Goal: Task Accomplishment & Management: Manage account settings

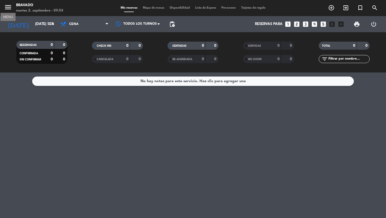
click at [9, 7] on icon "menu" at bounding box center [8, 7] width 8 height 8
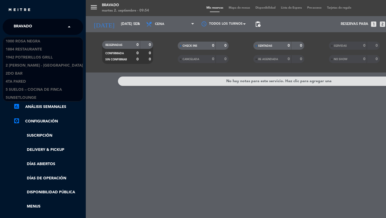
click at [24, 25] on span "Bravado" at bounding box center [23, 26] width 18 height 11
type input "bardo"
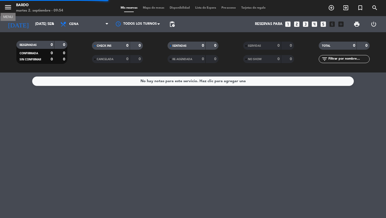
click at [9, 9] on icon "menu" at bounding box center [8, 7] width 8 height 8
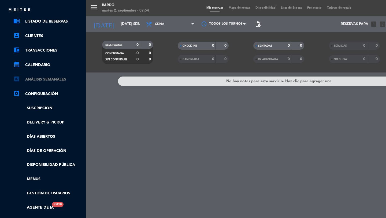
scroll to position [85, 0]
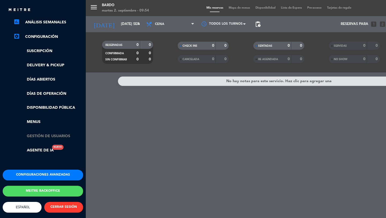
click at [43, 136] on link "Gestión de usuarios" at bounding box center [48, 136] width 70 height 6
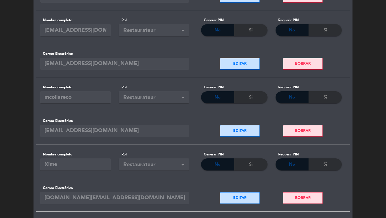
scroll to position [401, 0]
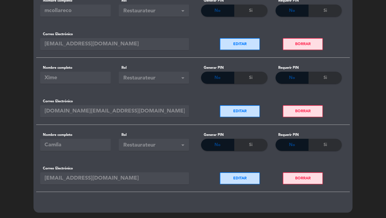
click at [233, 179] on button "EDITAR" at bounding box center [240, 178] width 40 height 12
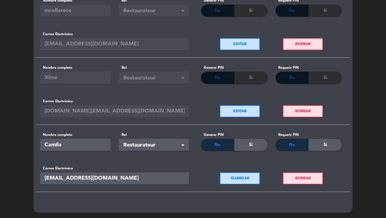
click at [254, 179] on button "GUARDAR" at bounding box center [240, 178] width 40 height 12
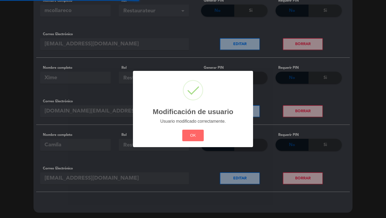
click at [134, 179] on div "? ! i Modificación de usuario × Usuario modificado correctamente. OK Cancel" at bounding box center [193, 109] width 386 height 218
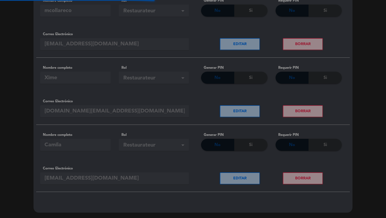
click at [134, 179] on div "? ! i Modificación de usuario × Usuario modificado correctamente. OK Cancel" at bounding box center [193, 109] width 386 height 218
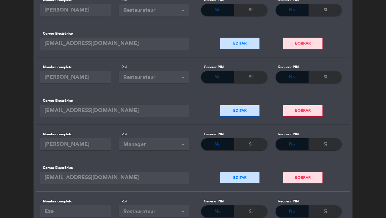
scroll to position [0, 0]
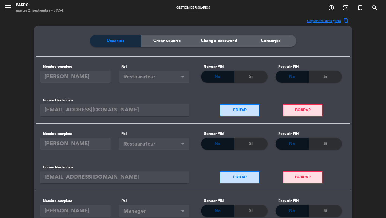
click at [12, 10] on icon "menu" at bounding box center [8, 7] width 8 height 8
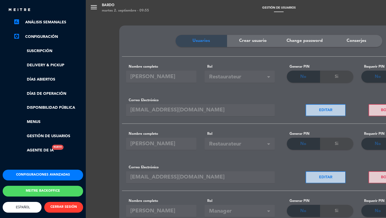
scroll to position [89, 0]
click at [61, 201] on button "CERRAR SESIÓN" at bounding box center [63, 206] width 39 height 11
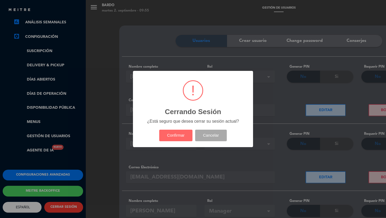
click at [159, 129] on button "Confirmar" at bounding box center [175, 135] width 33 height 12
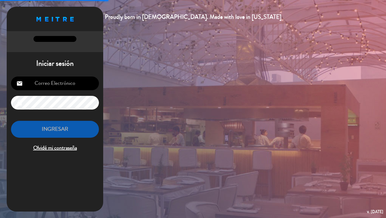
click at [60, 81] on input "email" at bounding box center [55, 83] width 88 height 14
click at [49, 147] on span "Olvidé mi contraseña" at bounding box center [55, 147] width 88 height 9
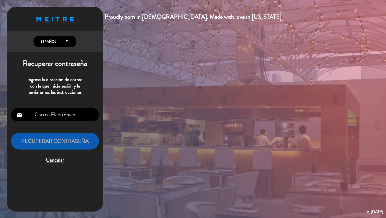
click at [60, 115] on input "email" at bounding box center [55, 115] width 88 height 14
paste input "[EMAIL_ADDRESS][DOMAIN_NAME]"
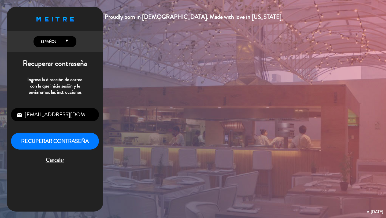
type input "[EMAIL_ADDRESS][DOMAIN_NAME]"
click at [56, 139] on button "Recuperar contraseña" at bounding box center [55, 140] width 88 height 17
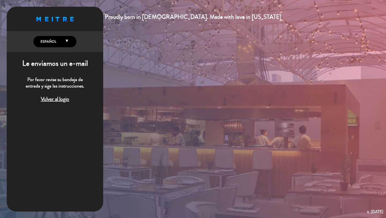
click at [66, 100] on span "Volver al login" at bounding box center [55, 99] width 88 height 9
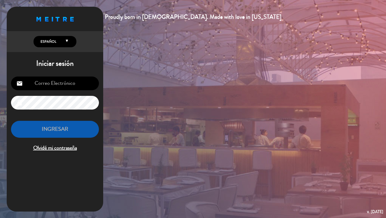
click at [66, 86] on input "email" at bounding box center [55, 83] width 88 height 14
type input "[PERSON_NAME][EMAIL_ADDRESS][DOMAIN_NAME]"
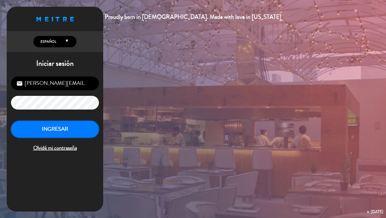
click at [59, 132] on button "INGRESAR" at bounding box center [55, 129] width 88 height 17
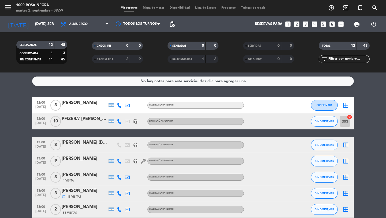
click at [11, 8] on icon "menu" at bounding box center [8, 7] width 8 height 8
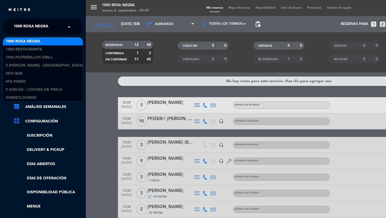
click at [21, 26] on span "1000 Rosa Negra" at bounding box center [31, 26] width 35 height 11
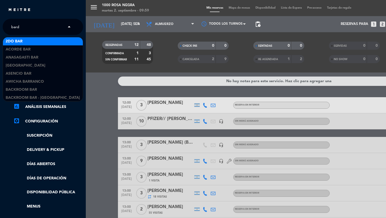
type input "bardo"
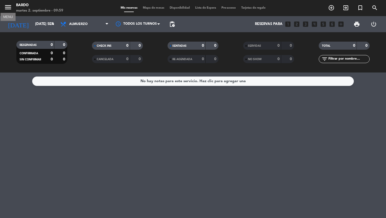
click at [11, 7] on icon "menu" at bounding box center [8, 7] width 8 height 8
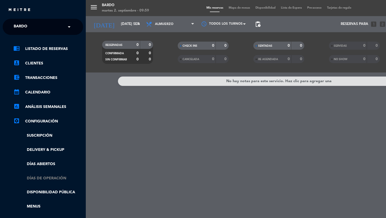
click at [38, 176] on link "Días de Operación" at bounding box center [48, 178] width 70 height 6
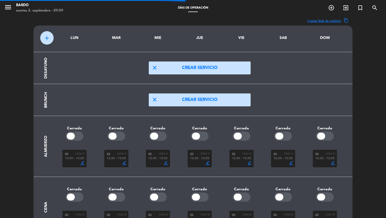
scroll to position [34, 0]
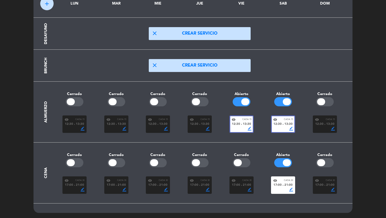
click at [279, 186] on span "17:00" at bounding box center [277, 184] width 8 height 5
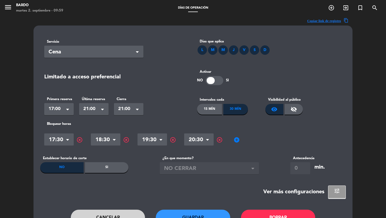
scroll to position [33, 0]
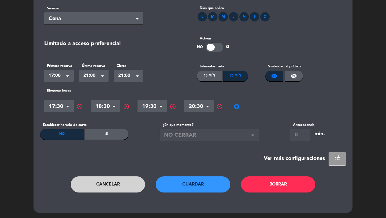
click at [338, 159] on span "tune" at bounding box center [337, 157] width 6 height 6
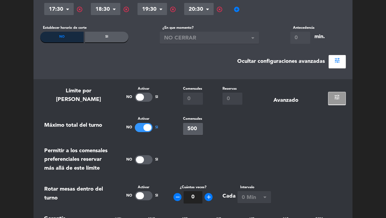
scroll to position [0, 0]
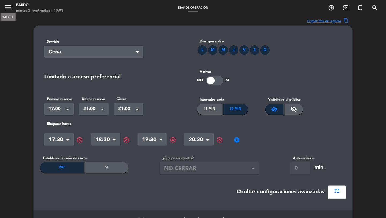
click at [8, 7] on icon "menu" at bounding box center [8, 7] width 8 height 8
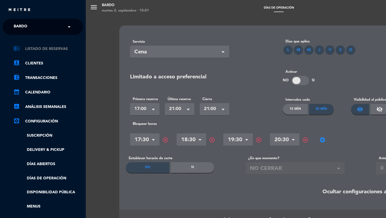
click at [39, 49] on link "chrome_reader_mode Listado de Reservas" at bounding box center [48, 49] width 70 height 6
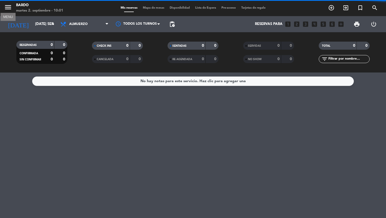
click at [7, 7] on icon "menu" at bounding box center [8, 7] width 8 height 8
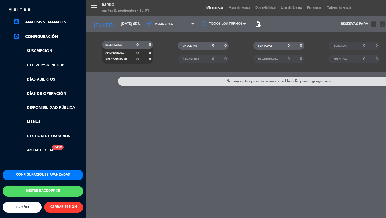
scroll to position [89, 0]
click at [37, 170] on button "Configuraciones avanzadas" at bounding box center [43, 174] width 80 height 11
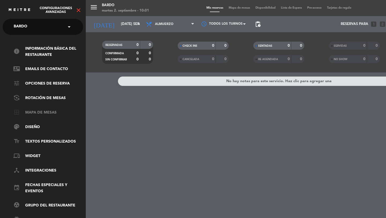
click at [40, 114] on link "border_all Mapa de mesas" at bounding box center [48, 112] width 70 height 6
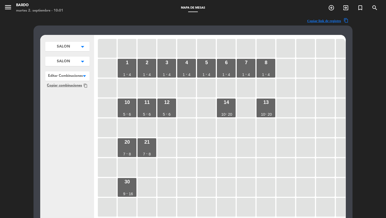
click at [75, 51] on button "SALON arrow_drop_down" at bounding box center [67, 46] width 44 height 9
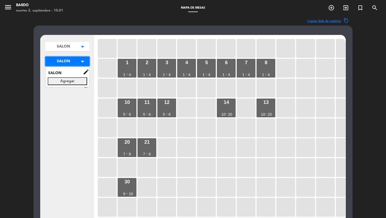
click at [75, 58] on button "SALON arrow_drop_down" at bounding box center [67, 61] width 44 height 9
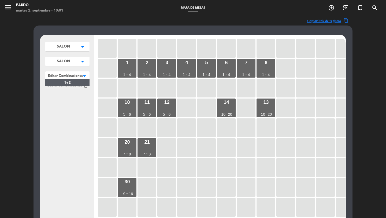
click at [72, 74] on div at bounding box center [67, 74] width 44 height 7
click at [74, 47] on button "SALON arrow_drop_down" at bounding box center [67, 46] width 44 height 9
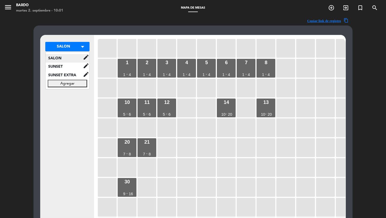
click at [71, 58] on span "SALON" at bounding box center [64, 58] width 37 height 6
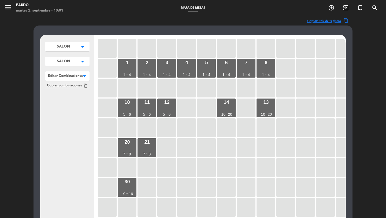
scroll to position [13, 0]
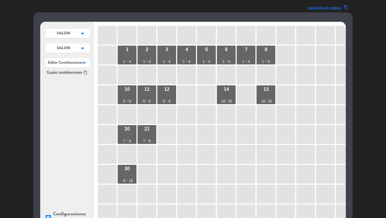
click at [25, 10] on div "Copiar link de registro content_copy SALON arrow_drop_down SALON edit renombrar…" at bounding box center [193, 150] width 386 height 294
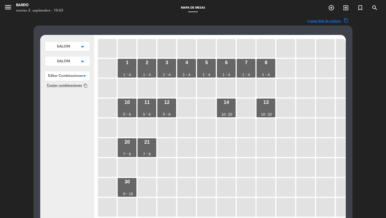
click at [12, 5] on span "menu" at bounding box center [10, 8] width 12 height 13
click at [11, 6] on icon "menu" at bounding box center [8, 7] width 8 height 8
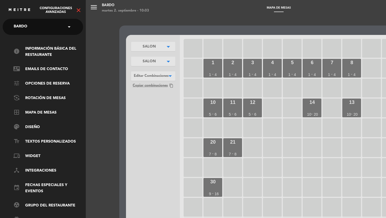
click at [78, 8] on icon "close" at bounding box center [78, 10] width 6 height 6
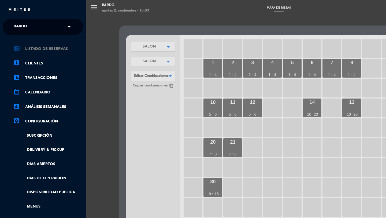
click at [48, 48] on link "chrome_reader_mode Listado de Reservas" at bounding box center [48, 49] width 70 height 6
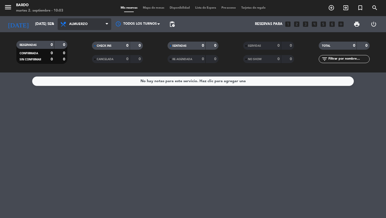
click at [76, 29] on span "Almuerzo" at bounding box center [85, 24] width 54 height 12
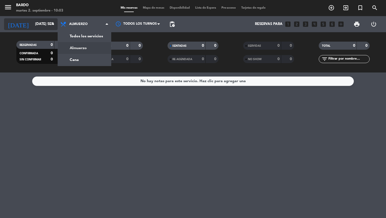
click at [48, 28] on input "[DATE] sep." at bounding box center [55, 24] width 47 height 10
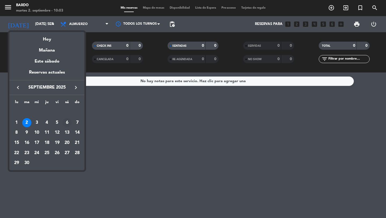
click at [68, 121] on div "6" at bounding box center [66, 122] width 9 height 9
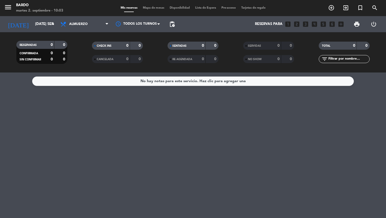
type input "sáb. [DATE]"
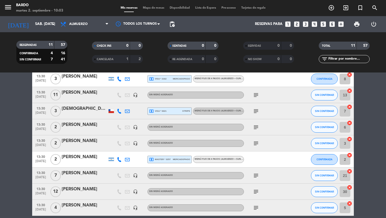
scroll to position [91, 0]
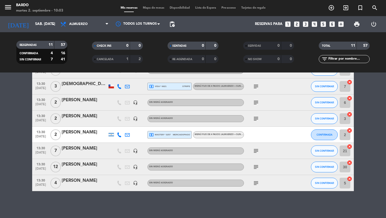
click at [149, 9] on span "Mapa de mesas" at bounding box center [153, 7] width 27 height 3
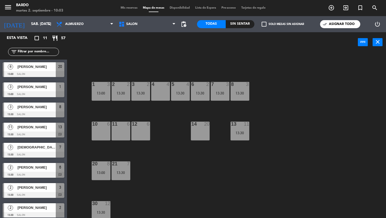
scroll to position [2, 0]
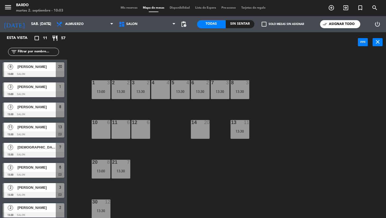
click at [283, 21] on div "check_box_outline_blank Solo mesas sin asignar" at bounding box center [282, 24] width 57 height 16
click at [281, 25] on label "check_box_outline_blank Solo mesas sin asignar" at bounding box center [282, 24] width 42 height 5
click at [283, 24] on input "check_box_outline_blank Solo mesas sin asignar" at bounding box center [283, 24] width 0 height 0
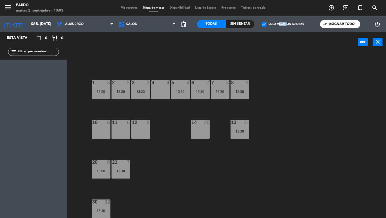
click at [281, 25] on label "check_box Solo mesas sin asignar" at bounding box center [282, 24] width 42 height 5
click at [283, 24] on input "check_box Solo mesas sin asignar" at bounding box center [283, 24] width 0 height 0
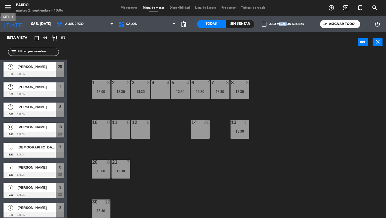
click at [12, 7] on icon "menu" at bounding box center [8, 7] width 8 height 8
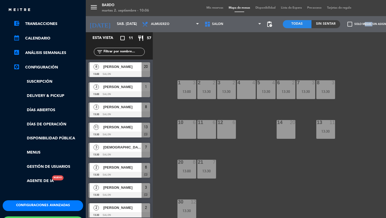
scroll to position [70, 0]
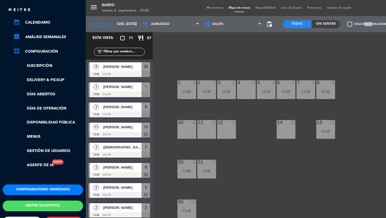
click at [43, 186] on button "Configuraciones avanzadas" at bounding box center [43, 189] width 80 height 11
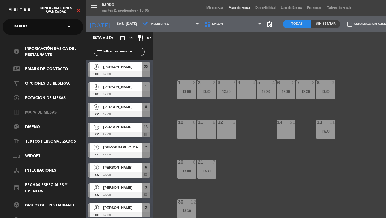
click at [49, 112] on link "border_all Mapa de mesas" at bounding box center [48, 112] width 70 height 6
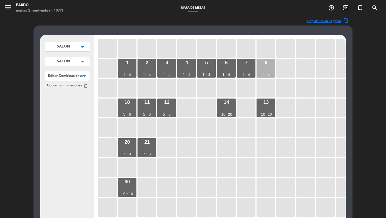
click at [264, 73] on div "1" at bounding box center [263, 75] width 2 height 4
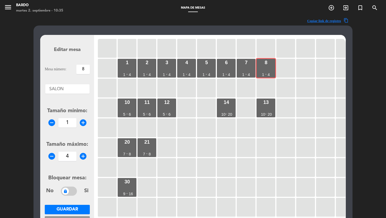
click at [10, 9] on icon "menu" at bounding box center [8, 7] width 8 height 8
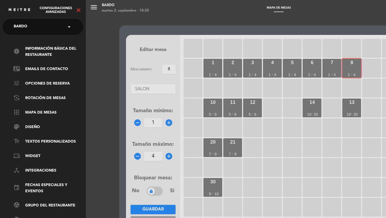
click at [80, 10] on icon "close" at bounding box center [78, 10] width 6 height 6
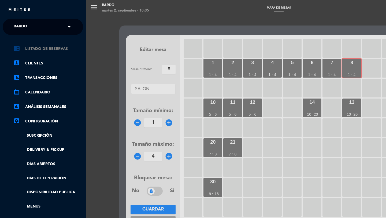
click at [59, 48] on link "chrome_reader_mode Listado de Reservas" at bounding box center [48, 49] width 70 height 6
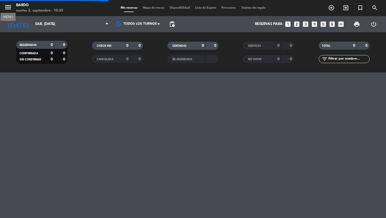
click at [9, 11] on icon "menu" at bounding box center [8, 7] width 8 height 8
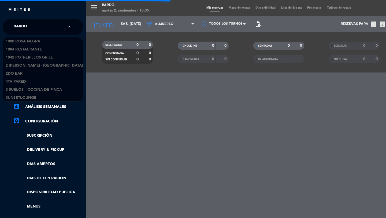
click at [30, 28] on div "× Bardo" at bounding box center [24, 26] width 24 height 11
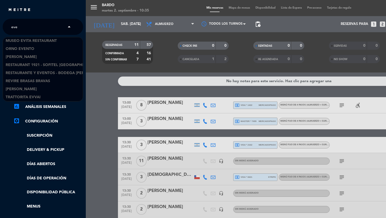
scroll to position [1, 0]
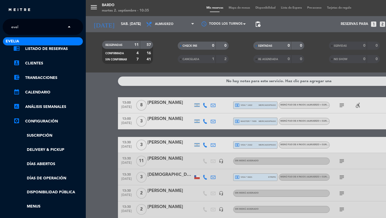
type input "eveli"
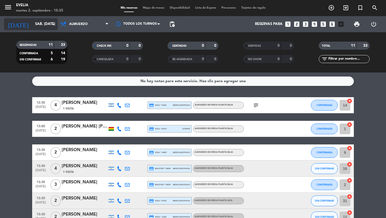
click at [47, 23] on input "sáb. [DATE]" at bounding box center [55, 24] width 47 height 10
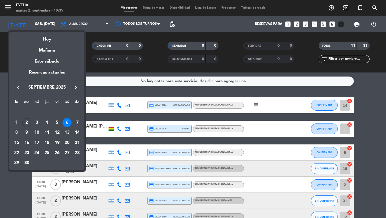
click at [78, 26] on div at bounding box center [193, 109] width 386 height 218
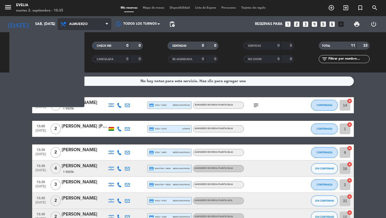
click at [78, 25] on span "Almuerzo" at bounding box center [78, 24] width 18 height 4
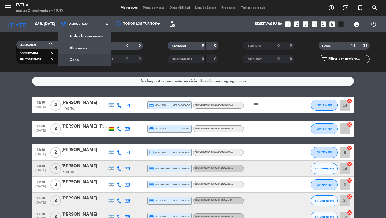
click at [73, 64] on div "menu [PERSON_NAME] 2. septiembre - 10:35 Mis reservas Mapa de mesas Disponibili…" at bounding box center [193, 36] width 386 height 72
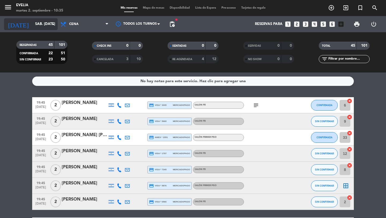
click at [49, 25] on input "sáb. [DATE]" at bounding box center [55, 24] width 47 height 10
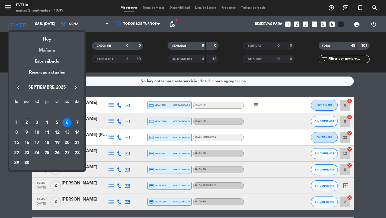
click at [46, 52] on div "Mañana" at bounding box center [46, 48] width 75 height 11
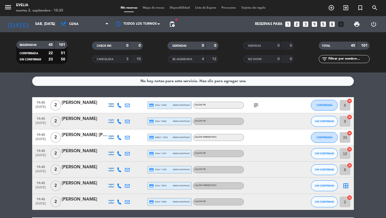
type input "mié. [DATE]"
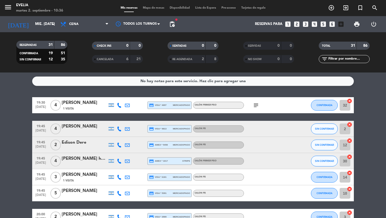
click at [47, 30] on div "[DATE] mié. [DATE] arrow_drop_down" at bounding box center [31, 24] width 54 height 16
click at [47, 28] on input "mié. [DATE]" at bounding box center [55, 24] width 47 height 10
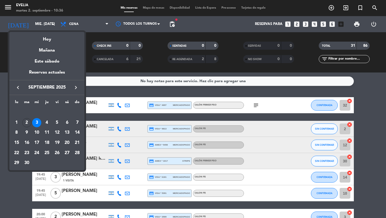
click at [18, 188] on div at bounding box center [193, 109] width 386 height 218
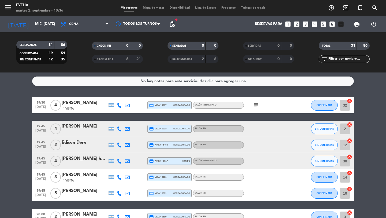
click at [344, 57] on input "text" at bounding box center [349, 59] width 42 height 6
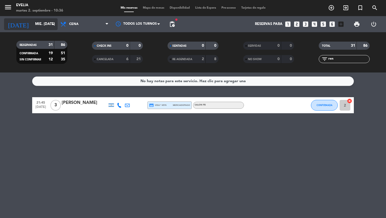
type input "ren"
click at [48, 23] on input "mié. [DATE]" at bounding box center [55, 24] width 47 height 10
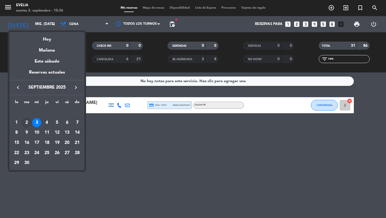
click at [28, 122] on div "2" at bounding box center [26, 122] width 9 height 9
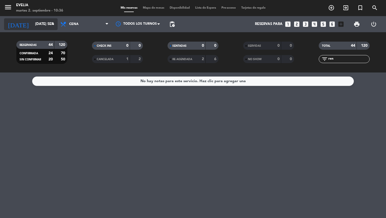
click at [44, 27] on input "[DATE] sep." at bounding box center [55, 24] width 47 height 10
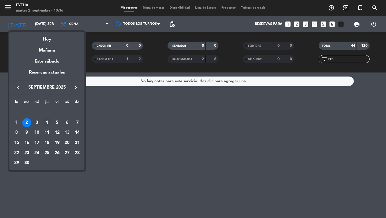
click at [49, 122] on div "4" at bounding box center [46, 122] width 9 height 9
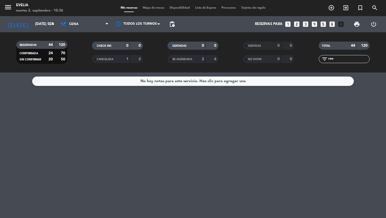
type input "[DEMOGRAPHIC_DATA] [DATE]"
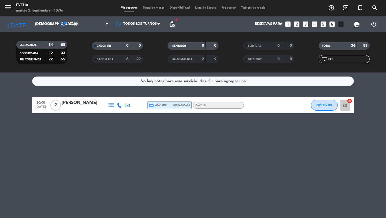
drag, startPoint x: 336, startPoint y: 58, endPoint x: 324, endPoint y: 58, distance: 12.1
click at [324, 58] on div "filter_list ren" at bounding box center [343, 59] width 51 height 8
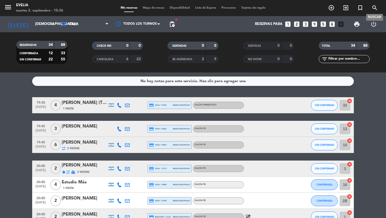
click at [374, 5] on icon "search" at bounding box center [374, 8] width 6 height 6
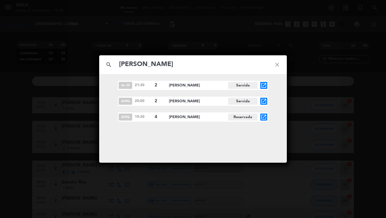
type input "[PERSON_NAME]"
click at [294, 36] on div "search [PERSON_NAME] close dic. 20 21:30 2 [PERSON_NAME] Servida open_in_new [D…" at bounding box center [193, 109] width 386 height 218
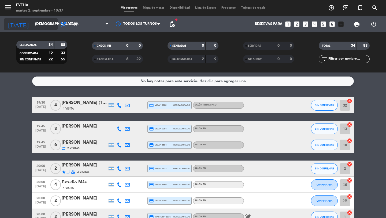
click at [55, 23] on icon "arrow_drop_down" at bounding box center [53, 24] width 6 height 6
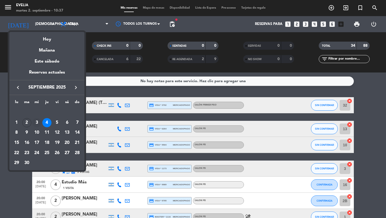
click at [36, 121] on div "3" at bounding box center [36, 122] width 9 height 9
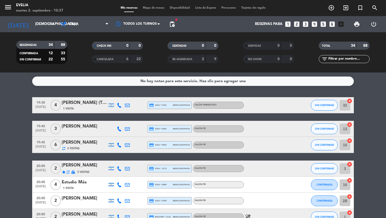
type input "mié. [DATE]"
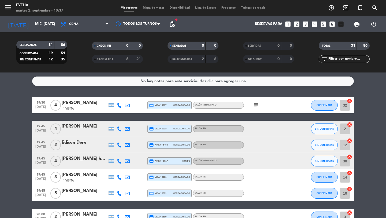
click at [121, 103] on icon at bounding box center [119, 105] width 5 height 5
click at [36, 92] on div "No hay notas para este servicio. Haz clic para agregar una 19:30 [DATE] 4 [PERS…" at bounding box center [193, 144] width 386 height 145
click at [10, 9] on icon "menu" at bounding box center [8, 7] width 8 height 8
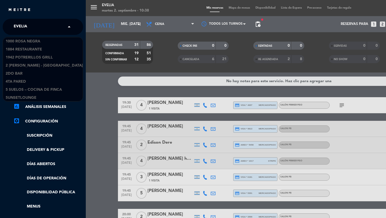
click at [23, 26] on span "Evelia" at bounding box center [20, 26] width 13 height 11
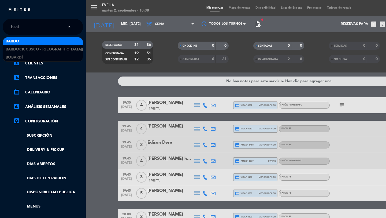
type input "bardo"
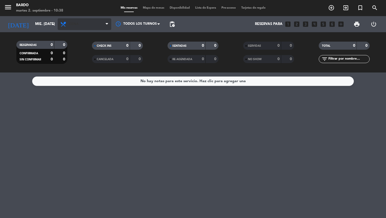
click at [80, 20] on span "Cena" at bounding box center [85, 24] width 54 height 12
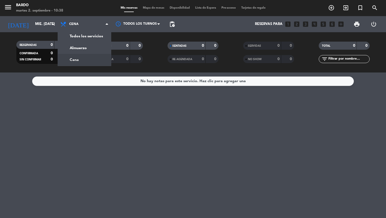
click at [79, 32] on div "Todos los servicios Almuerzo Cena Cena Todos los servicios Almuerzo Cena" at bounding box center [85, 24] width 54 height 16
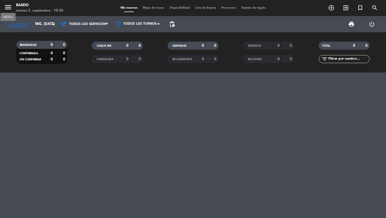
click at [8, 5] on icon "menu" at bounding box center [8, 7] width 8 height 8
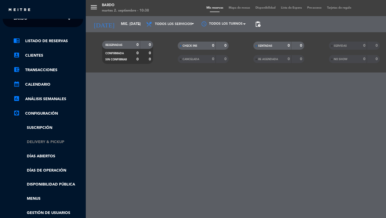
scroll to position [12, 0]
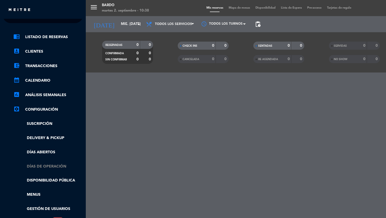
click at [42, 164] on link "Días de Operación" at bounding box center [48, 166] width 70 height 6
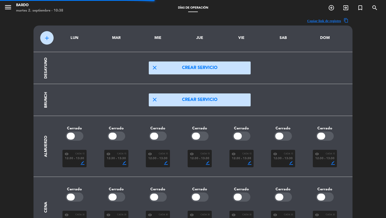
click at [150, 181] on section "Cena Cerrado Cerrado Cerrado Cerrado Cerrado Cerrado Cerrado visibility Cada 30…" at bounding box center [192, 207] width 305 height 61
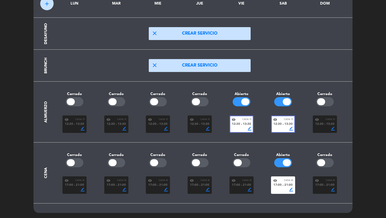
click at [284, 128] on div "border_color" at bounding box center [283, 128] width 20 height 4
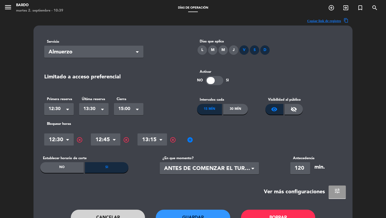
click at [332, 193] on button "tune" at bounding box center [336, 191] width 17 height 13
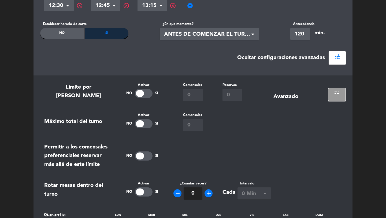
scroll to position [148, 0]
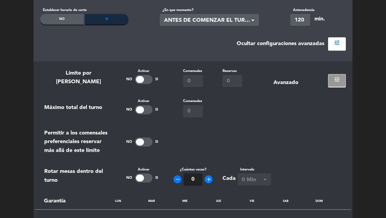
click at [147, 110] on div at bounding box center [144, 109] width 18 height 9
click at [189, 113] on input "0" at bounding box center [193, 111] width 20 height 12
type input "80"
click at [326, 82] on div "tune" at bounding box center [332, 77] width 25 height 19
click at [328, 82] on div "tune" at bounding box center [332, 77] width 25 height 19
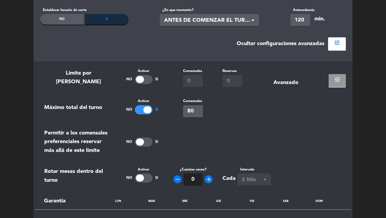
click at [331, 82] on button "tune" at bounding box center [336, 80] width 17 height 13
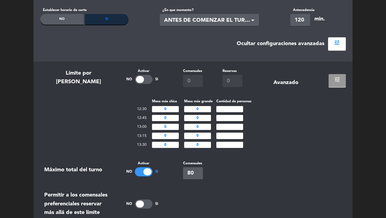
click at [331, 82] on button "tune" at bounding box center [336, 80] width 17 height 13
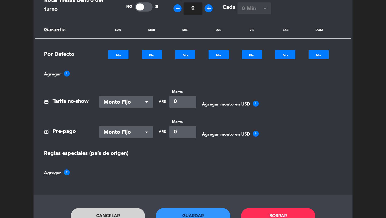
click at [216, 213] on button "Guardar" at bounding box center [193, 216] width 74 height 16
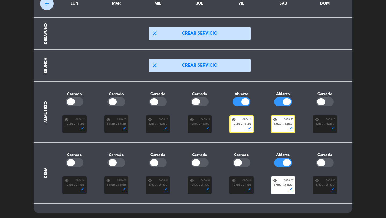
scroll to position [0, 0]
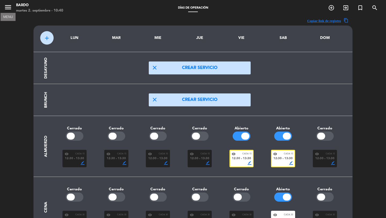
click at [11, 8] on icon "menu" at bounding box center [8, 7] width 8 height 8
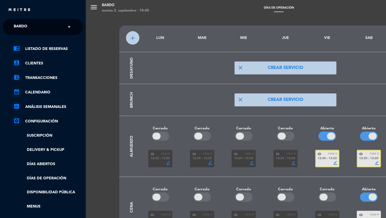
click at [35, 28] on input "text" at bounding box center [43, 27] width 65 height 12
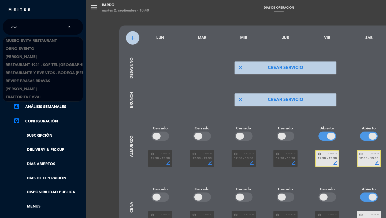
scroll to position [1, 0]
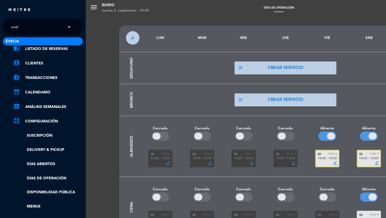
type input "eveli"
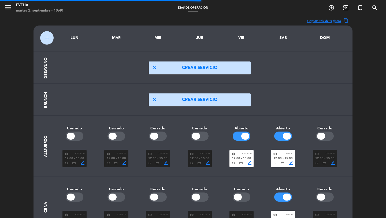
click at [11, 14] on span "menu" at bounding box center [10, 8] width 12 height 13
click at [11, 8] on icon "menu" at bounding box center [8, 7] width 8 height 8
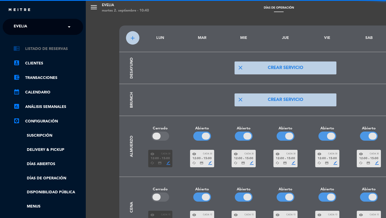
click at [35, 48] on link "chrome_reader_mode Listado de Reservas" at bounding box center [48, 49] width 70 height 6
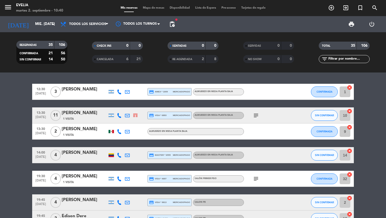
click at [253, 114] on icon "subject" at bounding box center [256, 115] width 6 height 6
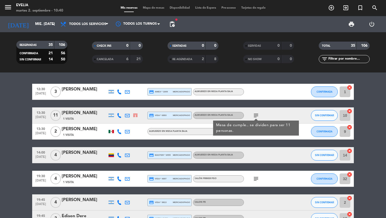
click at [151, 9] on span "Mapa de mesas" at bounding box center [153, 7] width 27 height 3
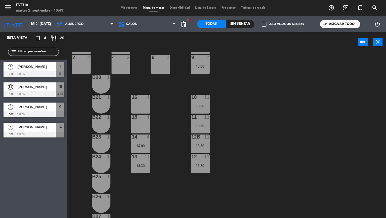
scroll to position [239, 0]
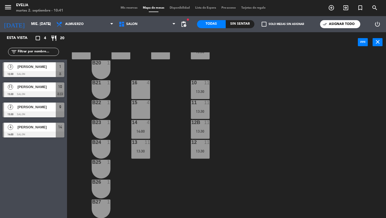
click at [36, 90] on div "[PERSON_NAME]" at bounding box center [36, 86] width 39 height 9
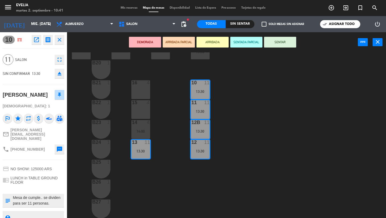
click at [127, 163] on div "34 block 2 33B block 2 33 block 2 44 lock 1 32B block 2 32 block 2 43 lock 1 31…" at bounding box center [228, 134] width 315 height 165
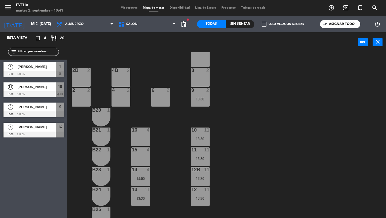
scroll to position [182, 0]
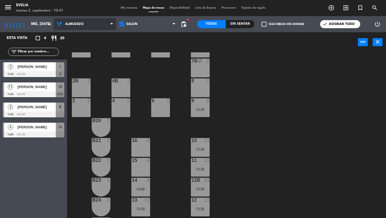
click at [72, 24] on span "Almuerzo" at bounding box center [74, 24] width 18 height 4
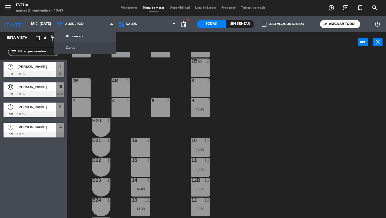
drag, startPoint x: 72, startPoint y: 58, endPoint x: 72, endPoint y: 54, distance: 3.8
click at [72, 58] on div "34 block 2 33B block 2 33 block 2 44 lock 1 32B block 2 32 block 2 43 lock 1 31…" at bounding box center [228, 134] width 315 height 165
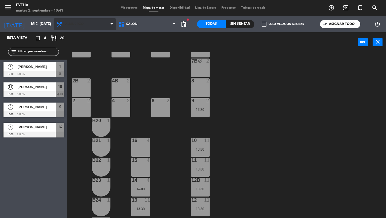
click at [75, 28] on span "Almuerzo" at bounding box center [85, 24] width 62 height 12
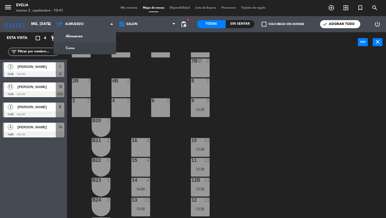
scroll to position [0, 0]
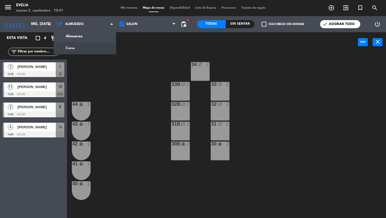
click at [74, 44] on ng-component "menu [PERSON_NAME] 2. septiembre - 10:41 Mis reservas Mapa de mesas Disponibili…" at bounding box center [193, 109] width 386 height 218
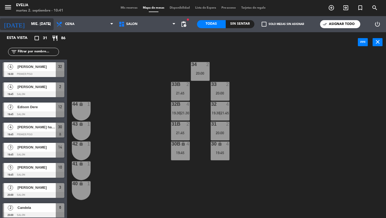
click at [43, 27] on input "mié. [DATE]" at bounding box center [51, 24] width 47 height 10
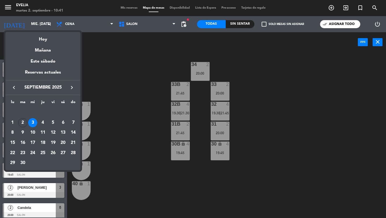
click at [103, 39] on div at bounding box center [193, 109] width 386 height 218
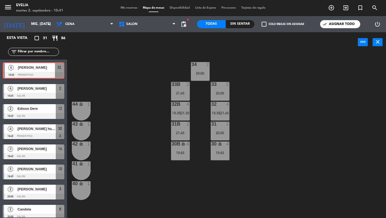
click at [49, 69] on div "4 [PERSON_NAME] 19:30 PRIMER PISO 32 4 [PERSON_NAME] 19:30 PRIMER PISO 32" at bounding box center [33, 70] width 67 height 22
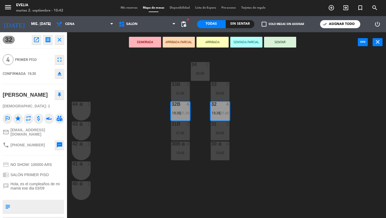
click at [149, 125] on div "34 2 20:00 33B 2 21:45 33 2 20:00 44 lock 1 32B 4 19:30 | 21:30 32 4 19:30 | 21…" at bounding box center [228, 134] width 315 height 165
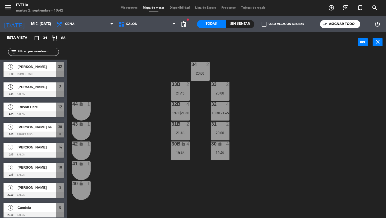
click at [182, 151] on div "19:45" at bounding box center [180, 153] width 19 height 4
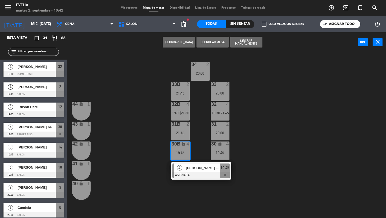
click at [186, 168] on span "[PERSON_NAME] hang" at bounding box center [203, 168] width 34 height 6
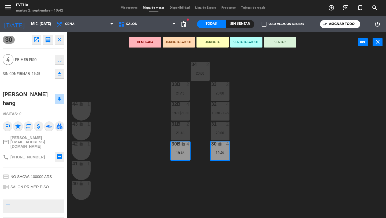
click at [58, 73] on icon "eject" at bounding box center [59, 73] width 6 height 6
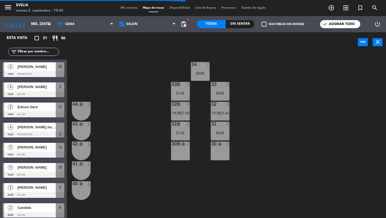
click at [176, 108] on div "32B 4 19:30 | 21:30" at bounding box center [180, 111] width 19 height 19
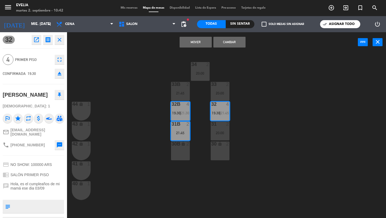
click at [128, 108] on div "34 2 20:00 33B 2 21:45 33 2 20:00 44 lock 1 32B 4 19:30 | 21:30 32 4 19:30 | 21…" at bounding box center [228, 134] width 315 height 165
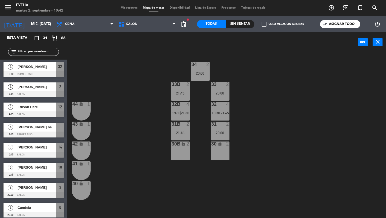
click at [171, 112] on div "19:30 | 21:30" at bounding box center [180, 113] width 19 height 4
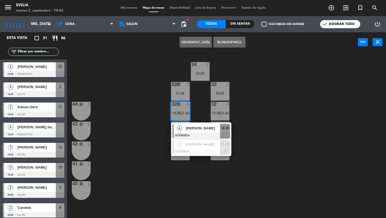
click at [149, 120] on div "34 2 20:00 33B 2 21:45 33 2 20:00 44 lock 1 32B 4 19:30 | 21:30 4 [PERSON_NAME]…" at bounding box center [228, 134] width 315 height 165
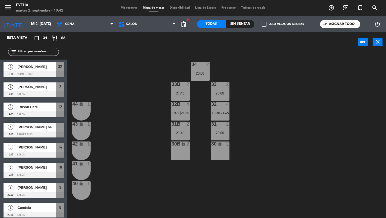
click at [177, 113] on span "19:30" at bounding box center [176, 113] width 8 height 4
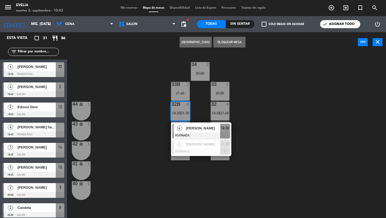
click at [197, 131] on span "[PERSON_NAME]" at bounding box center [203, 128] width 34 height 6
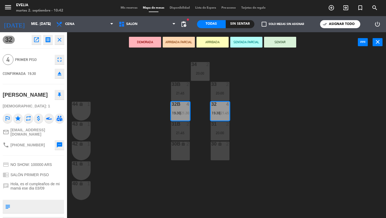
click at [60, 72] on icon "eject" at bounding box center [59, 73] width 6 height 6
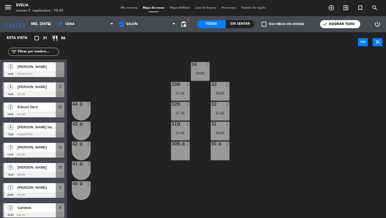
click at [273, 23] on label "check_box_outline_blank Solo mesas sin asignar" at bounding box center [282, 24] width 42 height 5
click at [283, 24] on input "check_box_outline_blank Solo mesas sin asignar" at bounding box center [283, 24] width 0 height 0
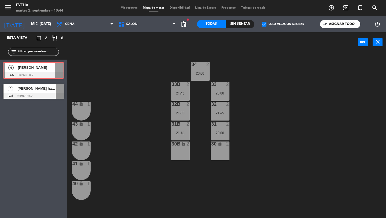
click at [46, 73] on div "4 [PERSON_NAME] 19:30 PRIMER PISO 4 [PERSON_NAME] 19:30 PRIMER PISO" at bounding box center [33, 70] width 67 height 22
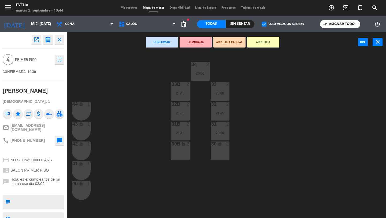
click at [179, 145] on div "lock" at bounding box center [180, 143] width 9 height 5
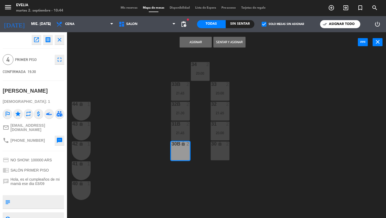
click at [216, 148] on div "30 lock 2" at bounding box center [220, 150] width 19 height 19
click at [201, 43] on button "Asignar" at bounding box center [195, 42] width 32 height 11
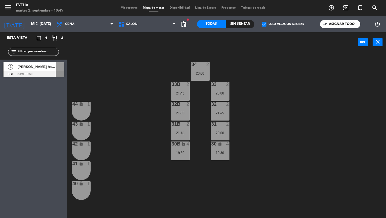
click at [46, 70] on div "4 [PERSON_NAME] hang 19:45 PRIMER PISO" at bounding box center [33, 69] width 67 height 20
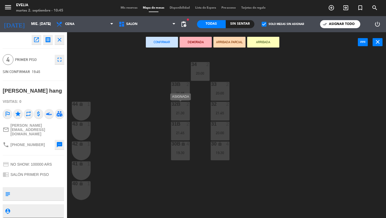
click at [184, 110] on div "32B 2 21:30" at bounding box center [180, 111] width 19 height 19
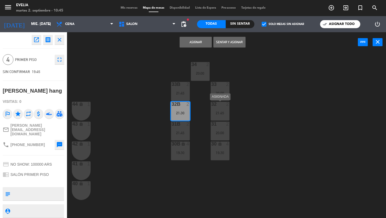
click at [219, 110] on div "32 2 21:45" at bounding box center [220, 111] width 19 height 19
click at [198, 42] on button "Asignar" at bounding box center [195, 42] width 32 height 11
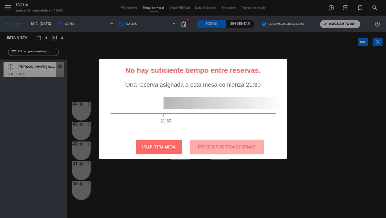
click at [142, 56] on div "? ! i No hay suficiente tiempo entre reservas. × Otra reserva asignada a esta m…" at bounding box center [193, 109] width 386 height 218
click at [157, 149] on button "USAR OTRA MESA" at bounding box center [159, 146] width 46 height 15
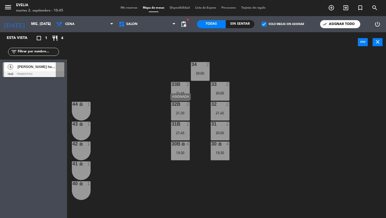
click at [185, 108] on div "32B 2 21:30" at bounding box center [180, 111] width 19 height 19
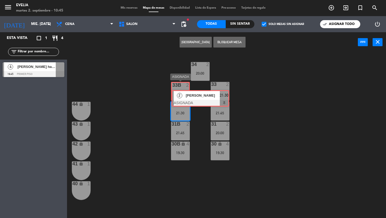
drag, startPoint x: 183, startPoint y: 129, endPoint x: 182, endPoint y: 95, distance: 33.5
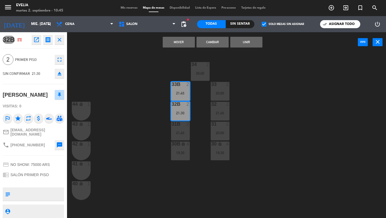
click at [185, 40] on button "Mover" at bounding box center [179, 42] width 32 height 11
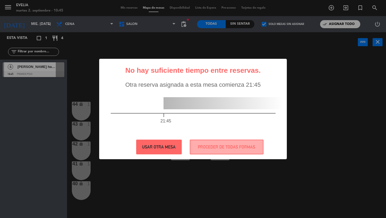
click at [157, 148] on button "USAR OTRA MESA" at bounding box center [159, 146] width 46 height 15
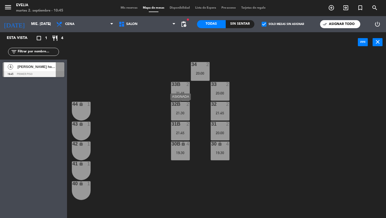
click at [180, 110] on div "32B 2 21:30" at bounding box center [180, 111] width 19 height 19
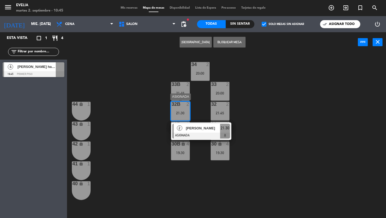
click at [180, 130] on span "2" at bounding box center [179, 127] width 5 height 5
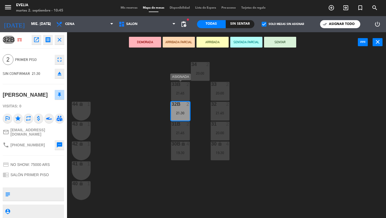
click at [180, 95] on div "33B 2 21:45" at bounding box center [180, 91] width 19 height 19
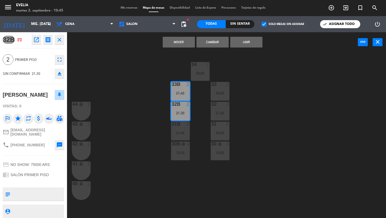
click at [210, 40] on button "Cambiar" at bounding box center [212, 42] width 32 height 11
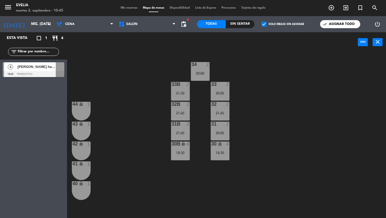
click at [51, 70] on div "4 [PERSON_NAME] hang 19:45 PRIMER PISO" at bounding box center [33, 69] width 67 height 20
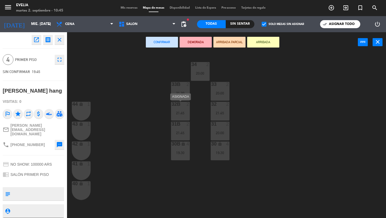
click at [189, 114] on div "21:45" at bounding box center [180, 113] width 19 height 4
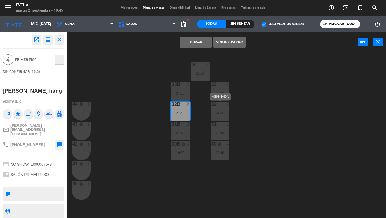
click at [219, 109] on div "32 2 21:45" at bounding box center [220, 111] width 19 height 19
click at [201, 45] on button "Asignar" at bounding box center [195, 42] width 32 height 11
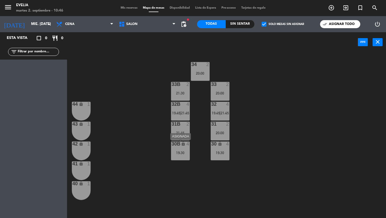
click at [175, 157] on div "30B lock 4 19:30" at bounding box center [180, 150] width 19 height 19
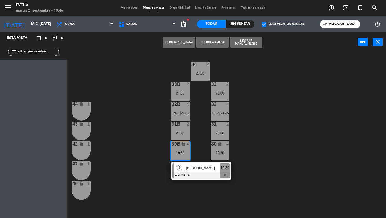
click at [160, 160] on div "34 2 20:00 33B 2 21:30 33 2 20:00 44 lock 1 32B 4 19:45 | 21:45 32 4 19:45 | 21…" at bounding box center [228, 134] width 315 height 165
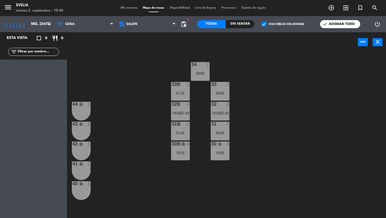
click at [37, 54] on input "text" at bounding box center [38, 52] width 42 height 6
type input "s"
click at [113, 74] on div "34 2 20:00 33B 2 21:30 33 2 20:00 44 lock 1 32B 4 19:45 | 21:45 32 4 19:45 | 21…" at bounding box center [228, 134] width 315 height 165
click at [39, 51] on input "text" at bounding box center [38, 52] width 42 height 6
click at [269, 22] on label "check_box Solo mesas sin asignar" at bounding box center [282, 24] width 42 height 5
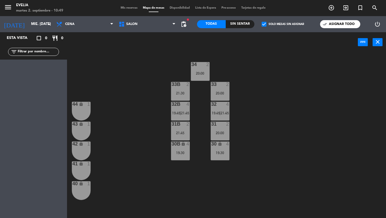
click at [283, 24] on input "check_box Solo mesas sin asignar" at bounding box center [283, 24] width 0 height 0
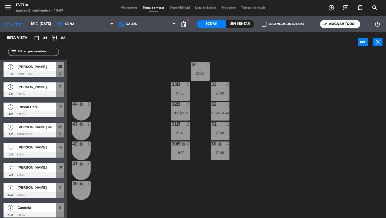
click at [51, 51] on input "text" at bounding box center [38, 52] width 42 height 6
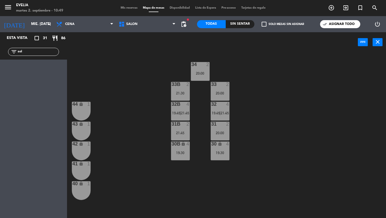
type input "sol"
click at [27, 30] on div "[DATE] mié. [DATE] arrow_drop_down" at bounding box center [27, 24] width 54 height 16
click at [30, 24] on input "mié. [DATE]" at bounding box center [51, 24] width 47 height 10
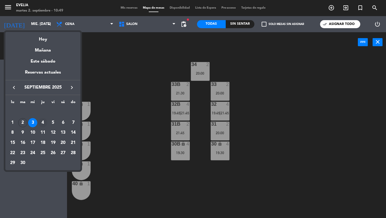
click at [41, 122] on div "4" at bounding box center [42, 122] width 9 height 9
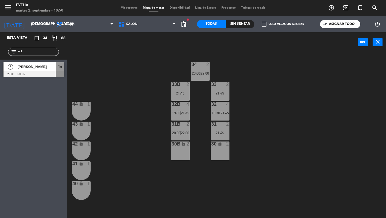
click at [34, 73] on div at bounding box center [34, 74] width 62 height 6
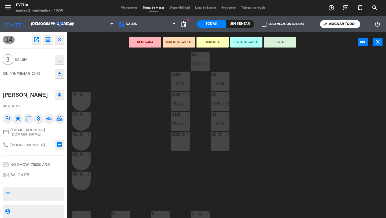
scroll to position [9, 0]
click at [87, 66] on div "34 2 20:00 | 22:00 33B 2 21:45 33 2 21:45 44 lock 1 32B 4 19:30 | 21:45 32 4 19…" at bounding box center [228, 134] width 315 height 165
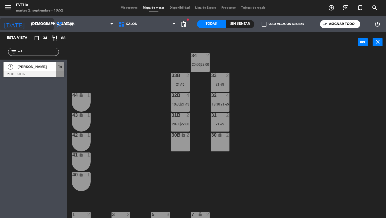
click at [38, 27] on input "[DEMOGRAPHIC_DATA] [DATE]" at bounding box center [51, 24] width 47 height 10
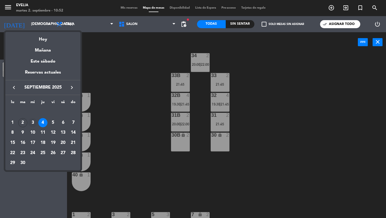
click at [33, 123] on div "3" at bounding box center [32, 122] width 9 height 9
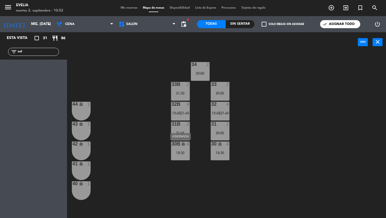
click at [186, 149] on div "30B lock 4 19:30" at bounding box center [180, 150] width 19 height 19
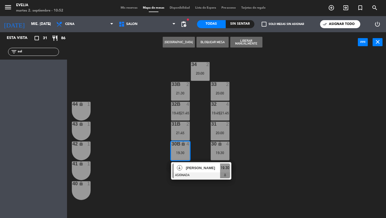
click at [199, 175] on div at bounding box center [201, 175] width 58 height 6
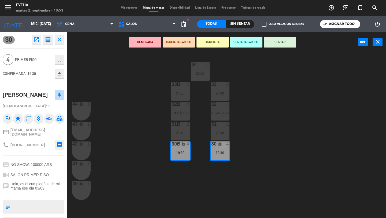
click at [60, 60] on icon "fullscreen" at bounding box center [59, 59] width 6 height 6
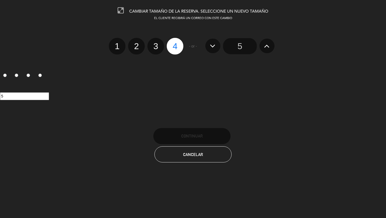
click at [239, 46] on input "5" at bounding box center [240, 46] width 34 height 16
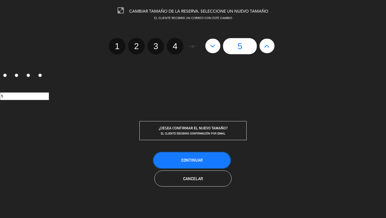
click at [189, 163] on button "Continuar" at bounding box center [191, 160] width 77 height 16
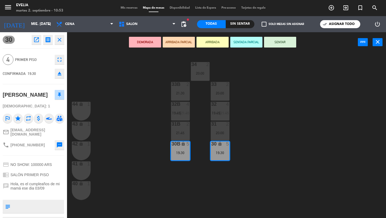
click at [181, 166] on div "34 2 20:00 33B 2 21:30 33 2 20:00 44 lock 1 32B 4 19:45 | 21:45 32 4 19:45 | 21…" at bounding box center [228, 134] width 315 height 165
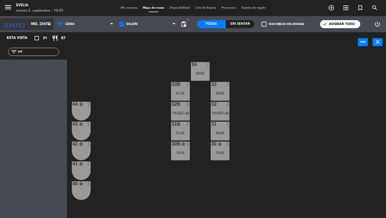
click at [37, 29] on input "mié. [DATE]" at bounding box center [51, 24] width 47 height 10
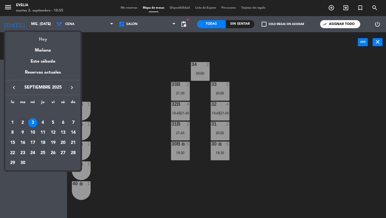
click at [42, 39] on div "Hoy" at bounding box center [42, 37] width 75 height 11
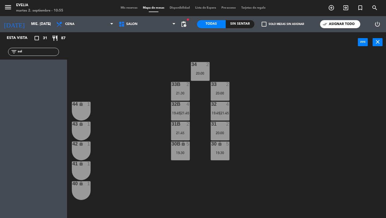
type input "[DATE] sep."
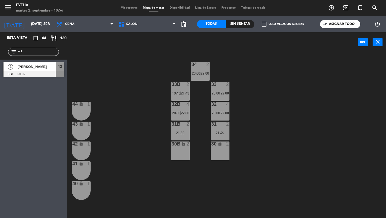
click at [35, 51] on input "sol" at bounding box center [38, 52] width 42 height 6
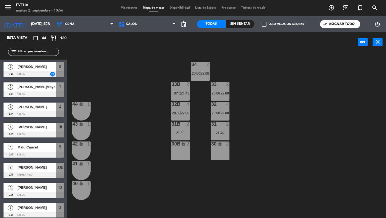
click at [126, 7] on span "Mis reservas" at bounding box center [129, 7] width 22 height 3
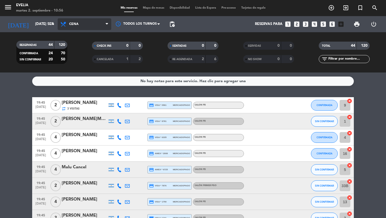
click at [91, 21] on span "Cena" at bounding box center [85, 24] width 54 height 12
click at [85, 48] on div "menu [PERSON_NAME] 2. septiembre - 10:56 Mis reservas Mapa de mesas Disponibili…" at bounding box center [193, 36] width 386 height 72
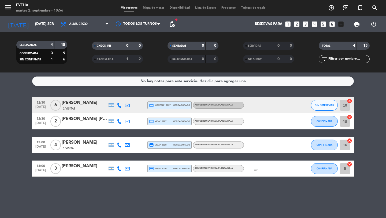
click at [314, 22] on icon "looks_4" at bounding box center [314, 24] width 7 height 7
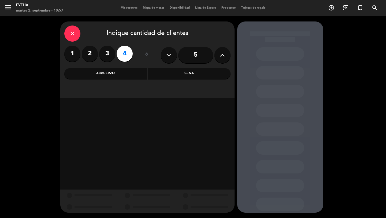
click at [141, 70] on div "Almuerzo" at bounding box center [105, 73] width 83 height 11
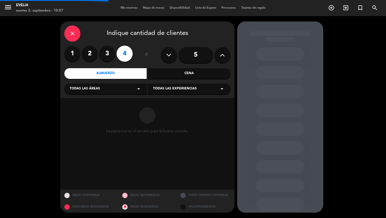
click at [107, 92] on div "Todas las áreas arrow_drop_down" at bounding box center [105, 88] width 83 height 11
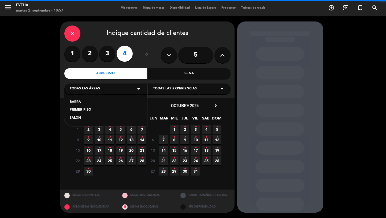
click at [82, 118] on div "SALON" at bounding box center [106, 117] width 72 height 5
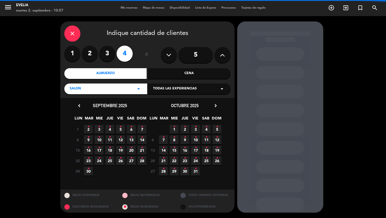
click at [178, 88] on span "Todas las experiencias" at bounding box center [175, 88] width 44 height 5
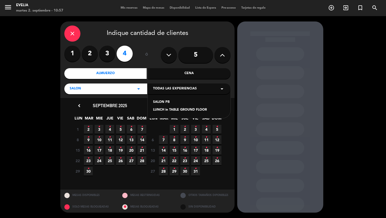
click at [167, 101] on div "SALON PB" at bounding box center [189, 101] width 72 height 5
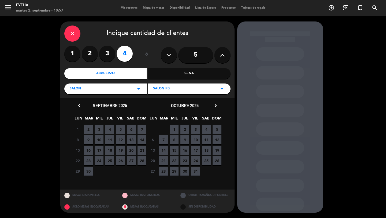
click at [169, 89] on div "SALON PB arrow_drop_down" at bounding box center [189, 88] width 83 height 11
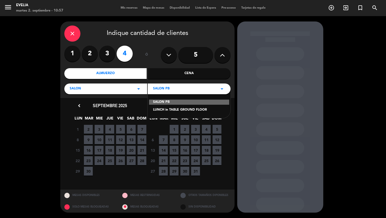
click at [165, 108] on div "LUNCH in TABLE GROUND FLOOR" at bounding box center [189, 109] width 72 height 5
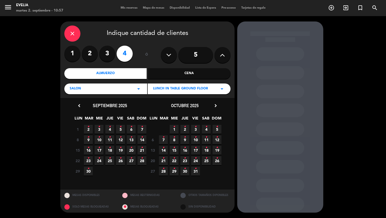
click at [87, 128] on icon "•" at bounding box center [88, 126] width 2 height 9
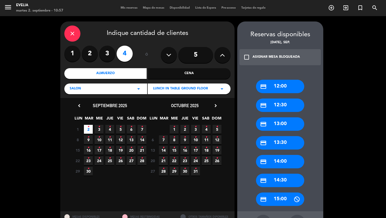
click at [276, 177] on div "credit_card 14:30" at bounding box center [280, 179] width 48 height 13
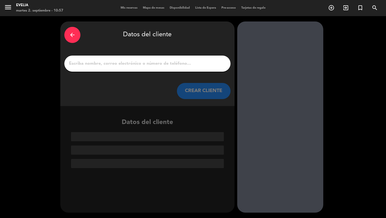
click at [175, 61] on input "1" at bounding box center [147, 64] width 158 height 8
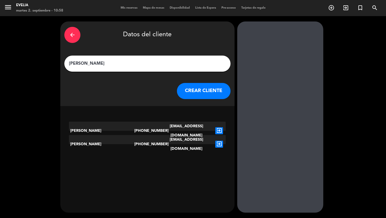
type input "[PERSON_NAME]"
click at [213, 91] on button "CREAR CLIENTE" at bounding box center [204, 91] width 54 height 16
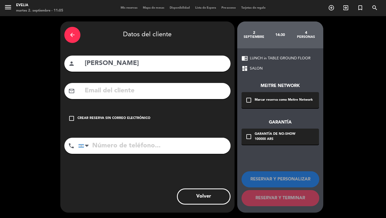
click at [140, 118] on div "Crear reserva sin correo electrónico" at bounding box center [113, 117] width 73 height 5
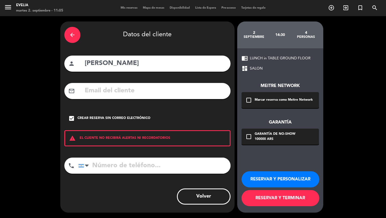
click at [279, 98] on div "Marcar reserva como Meitre Network" at bounding box center [283, 99] width 58 height 5
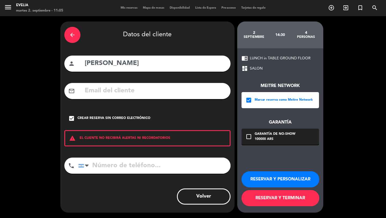
click at [273, 196] on button "RESERVAR Y TERMINAR" at bounding box center [280, 198] width 78 height 16
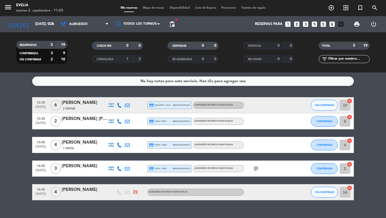
click at [48, 31] on div "[DATE] [DATE] sep. arrow_drop_down" at bounding box center [31, 24] width 54 height 16
click at [48, 30] on div "[DATE] [DATE] sep. arrow_drop_down" at bounding box center [31, 24] width 54 height 12
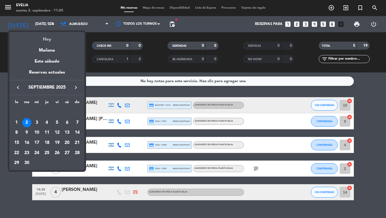
click at [46, 38] on div "Hoy" at bounding box center [46, 37] width 75 height 11
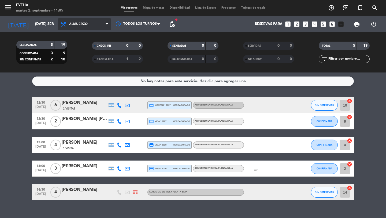
click at [80, 26] on span "Almuerzo" at bounding box center [78, 24] width 18 height 4
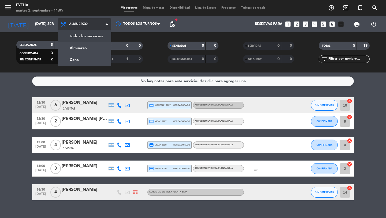
click at [80, 39] on div "menu [PERSON_NAME] 2. septiembre - 11:05 Mis reservas Mapa de mesas Disponibili…" at bounding box center [193, 36] width 386 height 72
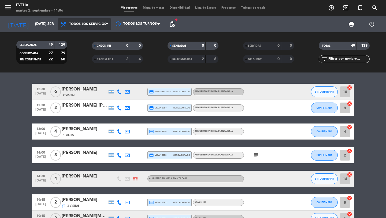
click at [85, 28] on span "Todos los servicios" at bounding box center [85, 24] width 54 height 12
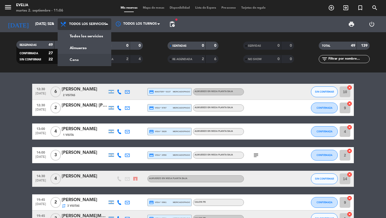
click at [80, 59] on div "menu [PERSON_NAME] 2. septiembre - 11:06 Mis reservas Mapa de mesas Disponibili…" at bounding box center [193, 36] width 386 height 72
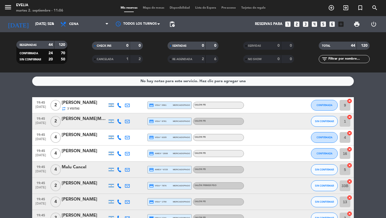
click at [341, 59] on input "text" at bounding box center [349, 59] width 42 height 6
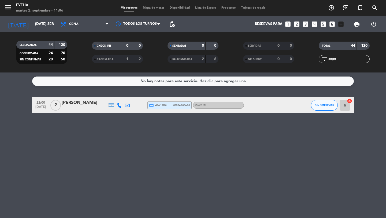
type input "augu"
click at [9, 8] on icon "menu" at bounding box center [8, 7] width 8 height 8
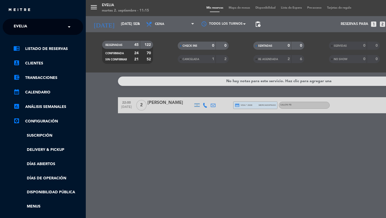
click at [98, 81] on div "menu [PERSON_NAME] 2. septiembre - 11:15 Mis reservas Mapa de mesas Disponibili…" at bounding box center [279, 109] width 386 height 218
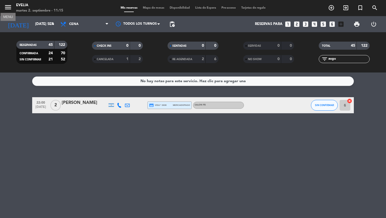
click at [8, 9] on icon "menu" at bounding box center [8, 7] width 8 height 8
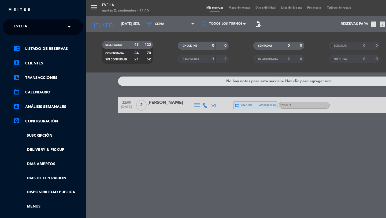
click at [109, 35] on div "menu [PERSON_NAME] 2. septiembre - 11:15 Mis reservas Mapa de mesas Disponibili…" at bounding box center [279, 109] width 386 height 218
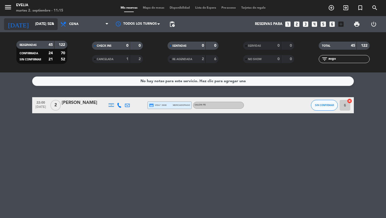
click at [53, 25] on icon "arrow_drop_down" at bounding box center [53, 24] width 6 height 6
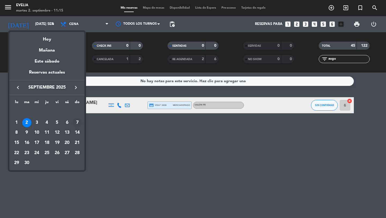
click at [76, 119] on div "7" at bounding box center [77, 122] width 9 height 9
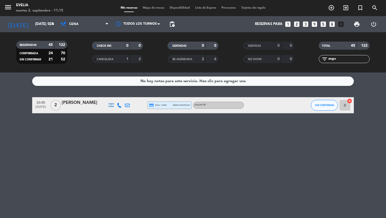
type input "dom. [DATE]"
click at [334, 59] on input "augu" at bounding box center [349, 59] width 42 height 6
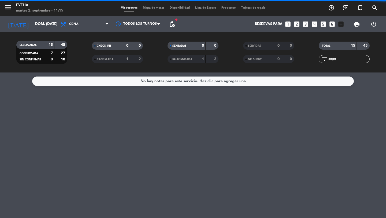
paste input "[PERSON_NAME]"
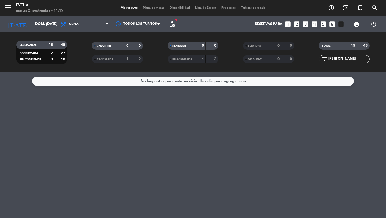
type input "[PERSON_NAME]"
click at [97, 31] on div "Todos los servicios Almuerzo Cena Cena Todos los servicios Almuerzo Cena" at bounding box center [85, 24] width 54 height 16
click at [96, 28] on span "Cena" at bounding box center [85, 24] width 54 height 12
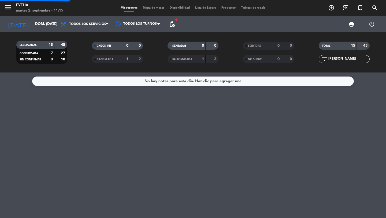
click at [93, 34] on div "menu [PERSON_NAME] 2. septiembre - 11:15 Mis reservas Mapa de mesas Disponibili…" at bounding box center [193, 36] width 386 height 72
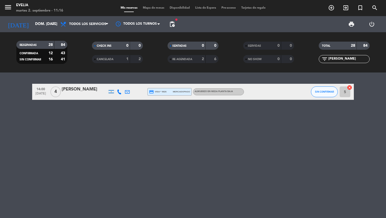
click at [148, 8] on span "Mapa de mesas" at bounding box center [153, 7] width 27 height 3
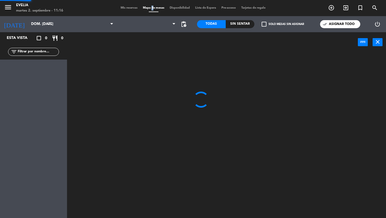
click at [148, 8] on span "Mapa de mesas" at bounding box center [153, 7] width 27 height 3
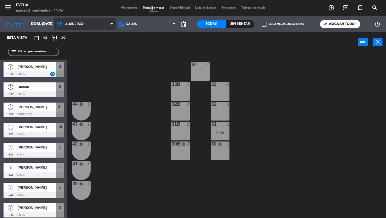
click at [95, 24] on span "Almuerzo" at bounding box center [85, 24] width 62 height 12
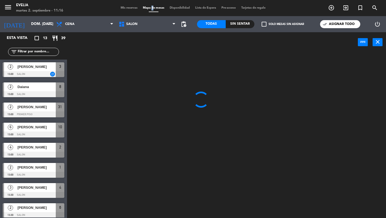
click at [86, 45] on ng-component "menu [PERSON_NAME] 2. septiembre - 11:16 Mis reservas Mapa de mesas Disponibili…" at bounding box center [193, 109] width 386 height 218
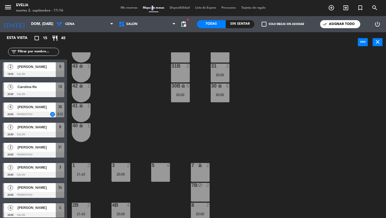
scroll to position [71, 0]
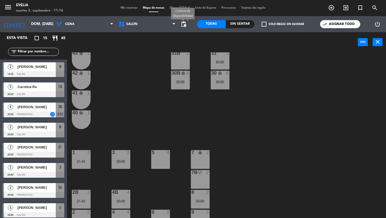
click at [185, 24] on span "pending_actions" at bounding box center [183, 24] width 6 height 6
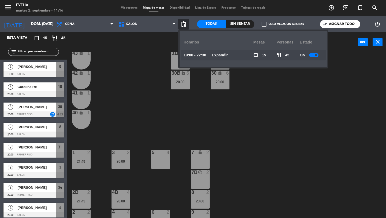
click at [217, 53] on u "Expandir" at bounding box center [220, 55] width 16 height 4
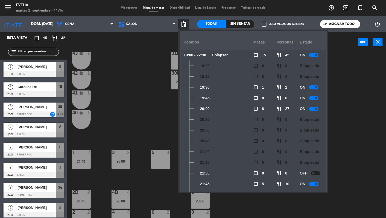
click at [148, 98] on div "34 2 20:00 33B 2 33 2 44 lock 1 32B 2 32 2 43 lock 1 31B 2 31 2 20:00 42 lock 1…" at bounding box center [228, 134] width 315 height 165
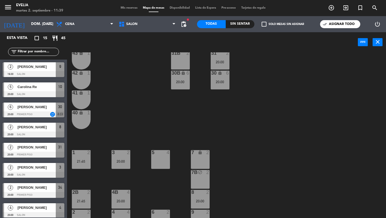
click at [123, 5] on div "menu [PERSON_NAME] 2. septiembre - 11:39 Mis reservas Mapa de mesas Disponibili…" at bounding box center [193, 8] width 386 height 16
click at [123, 8] on span "Mis reservas" at bounding box center [129, 7] width 22 height 3
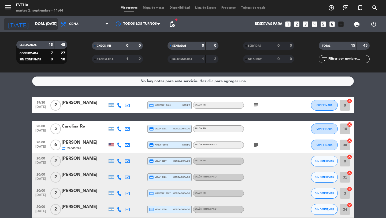
click at [44, 20] on input "dom. [DATE]" at bounding box center [55, 24] width 47 height 10
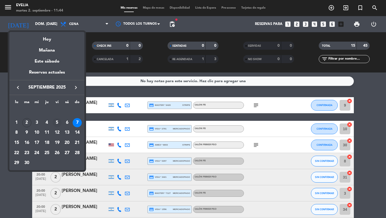
click at [59, 123] on div "5" at bounding box center [57, 122] width 9 height 9
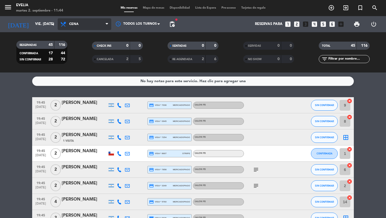
click at [94, 27] on span "Cena" at bounding box center [85, 24] width 54 height 12
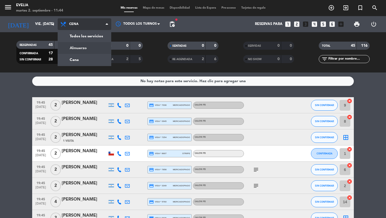
click at [91, 43] on div "menu [PERSON_NAME] 2. septiembre - 11:44 Mis reservas Mapa de mesas Disponibili…" at bounding box center [193, 36] width 386 height 72
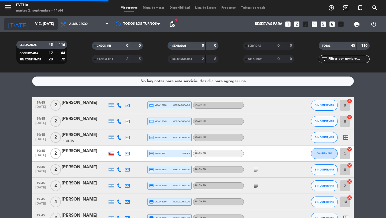
click at [48, 24] on input "vie. [DATE]" at bounding box center [55, 24] width 47 height 10
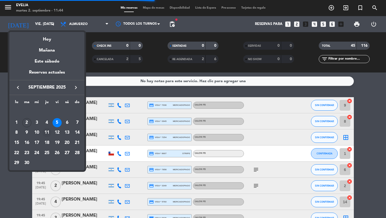
click at [45, 132] on div "11" at bounding box center [46, 132] width 9 height 9
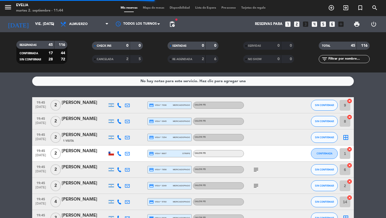
type input "[DEMOGRAPHIC_DATA] [DATE]"
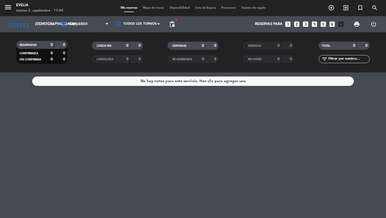
click at [152, 8] on span "Mapa de mesas" at bounding box center [153, 7] width 27 height 3
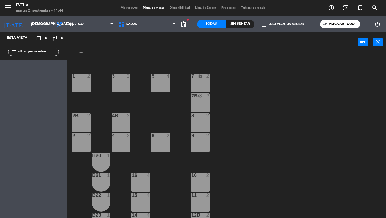
scroll to position [239, 0]
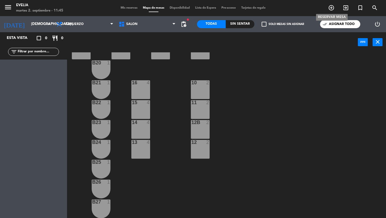
click at [333, 8] on icon "add_circle_outline" at bounding box center [331, 8] width 6 height 6
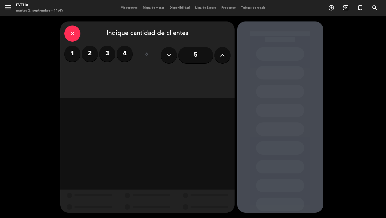
click at [222, 56] on icon at bounding box center [222, 55] width 5 height 8
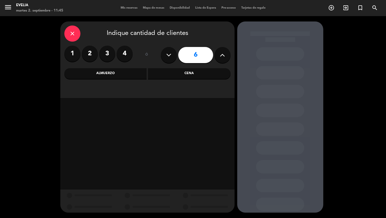
click at [222, 56] on icon at bounding box center [222, 55] width 5 height 8
click at [173, 57] on button at bounding box center [169, 55] width 16 height 16
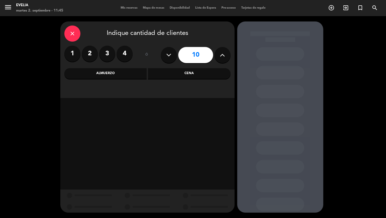
type input "9"
click at [136, 72] on div "Almuerzo" at bounding box center [105, 73] width 83 height 11
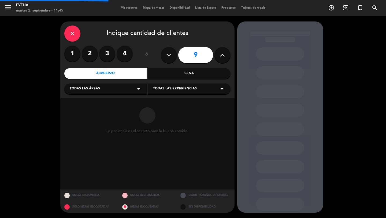
click at [123, 87] on div "Todas las áreas arrow_drop_down" at bounding box center [105, 88] width 83 height 11
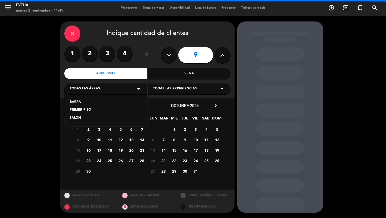
click at [88, 116] on div "SALON" at bounding box center [106, 117] width 72 height 5
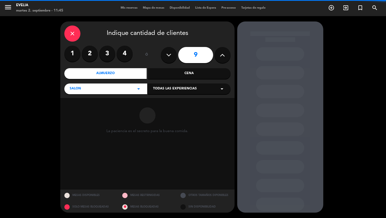
click at [156, 90] on span "Todas las experiencias" at bounding box center [175, 88] width 44 height 5
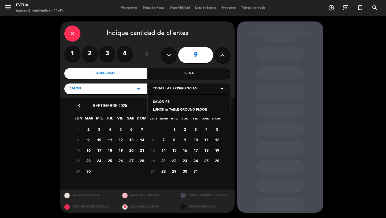
click at [157, 111] on div "LUNCH in TABLE GROUND FLOOR" at bounding box center [189, 109] width 72 height 5
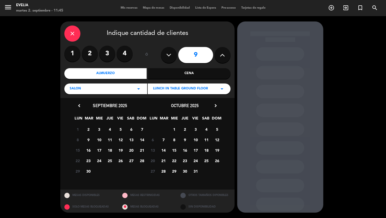
click at [110, 139] on span "11" at bounding box center [109, 139] width 9 height 9
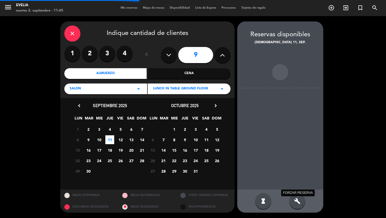
click at [296, 198] on icon "build" at bounding box center [297, 200] width 6 height 6
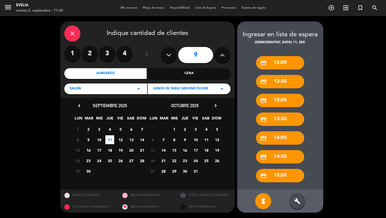
drag, startPoint x: 294, startPoint y: 121, endPoint x: 316, endPoint y: 118, distance: 21.6
click at [315, 118] on div "credit_card 12:00 credit_card 12:30 credit_card 13:00 credit_card 13:30 credit_…" at bounding box center [280, 117] width 86 height 144
click at [302, 197] on div "build" at bounding box center [297, 201] width 16 height 16
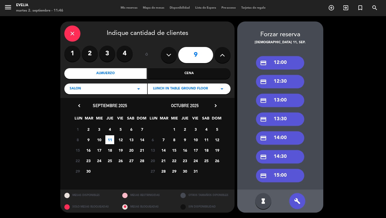
click at [289, 87] on div "credit_card 12:30" at bounding box center [280, 81] width 48 height 13
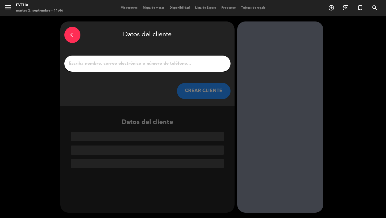
click at [204, 68] on div at bounding box center [147, 63] width 166 height 16
click at [203, 64] on input "1" at bounding box center [147, 64] width 158 height 8
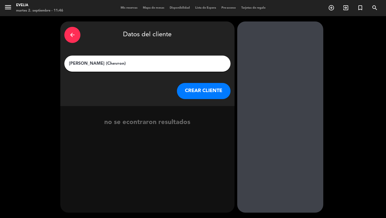
type input "[PERSON_NAME] (Chevron)"
click at [218, 94] on button "CREAR CLIENTE" at bounding box center [204, 91] width 54 height 16
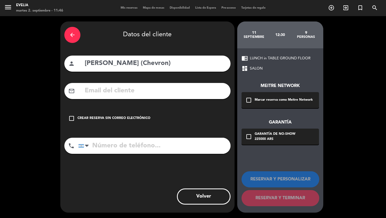
click at [250, 97] on icon "check_box_outline_blank" at bounding box center [248, 100] width 6 height 6
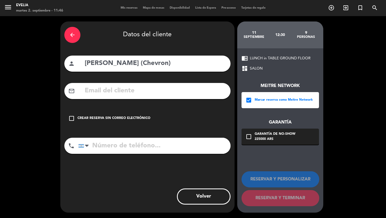
click at [250, 133] on div "check_box_outline_blank Garantía de no-show 225000 ARS" at bounding box center [279, 136] width 77 height 16
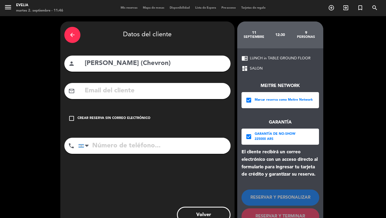
click at [184, 92] on input "text" at bounding box center [155, 90] width 142 height 11
click at [163, 152] on input "tel" at bounding box center [154, 145] width 152 height 16
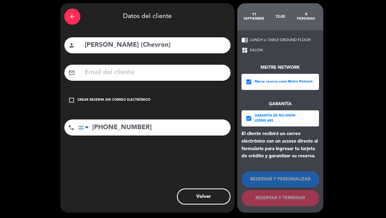
type input "[PHONE_NUMBER]"
click at [132, 97] on div "check_box_outline_blank Crear reserva sin correo electrónico" at bounding box center [147, 100] width 166 height 16
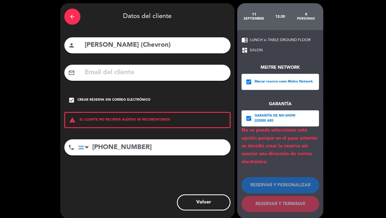
click at [277, 113] on div "Garantía de no-show" at bounding box center [274, 115] width 41 height 5
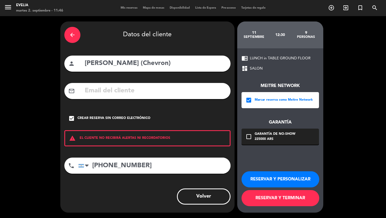
click at [276, 195] on button "RESERVAR Y TERMINAR" at bounding box center [280, 198] width 78 height 16
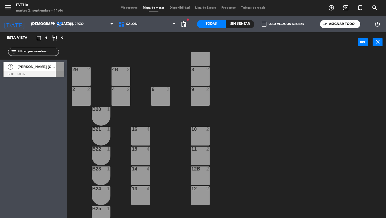
scroll to position [233, 0]
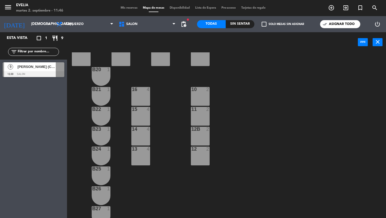
click at [51, 74] on div "9 [PERSON_NAME] (Chevron) 12:30 SALON" at bounding box center [33, 69] width 67 height 20
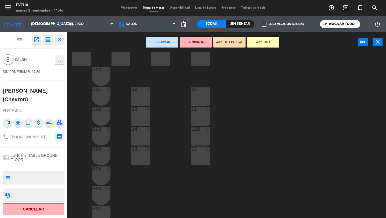
click at [199, 99] on div "10 2" at bounding box center [200, 96] width 19 height 19
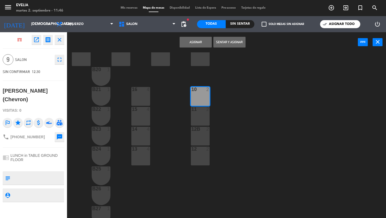
click at [199, 117] on div "11 2" at bounding box center [200, 116] width 19 height 19
click at [199, 133] on div "12B 2" at bounding box center [200, 135] width 19 height 19
click at [199, 150] on div at bounding box center [200, 148] width 9 height 5
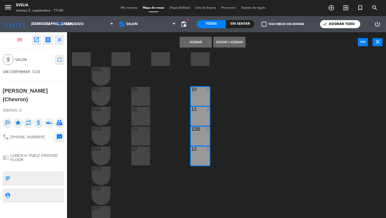
click at [196, 40] on button "Asignar" at bounding box center [195, 42] width 32 height 11
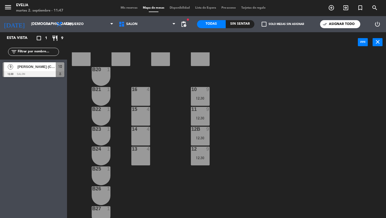
click at [34, 70] on div "9 [PERSON_NAME] (Chevron) 12:30 SALON 10" at bounding box center [33, 69] width 67 height 20
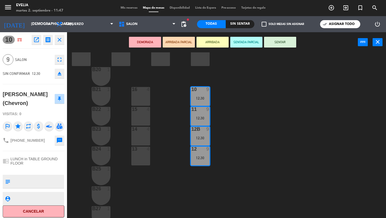
click at [37, 41] on icon "open_in_new" at bounding box center [36, 39] width 6 height 6
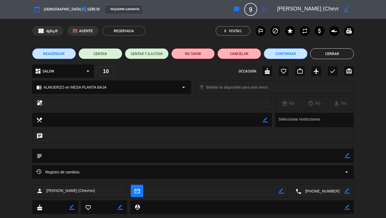
click at [187, 192] on textarea at bounding box center [213, 190] width 132 height 13
click at [280, 190] on icon "border_color" at bounding box center [280, 190] width 5 height 5
click at [268, 190] on textarea at bounding box center [213, 190] width 132 height 13
type textarea "[EMAIL_ADDRESS][DOMAIN_NAME]"
click at [283, 192] on icon at bounding box center [280, 190] width 5 height 5
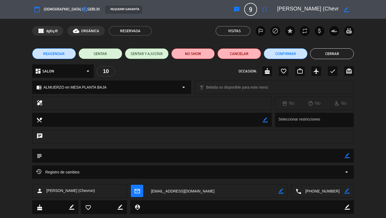
click at [126, 12] on div "REQUERIR GARANTÍA" at bounding box center [123, 10] width 37 height 8
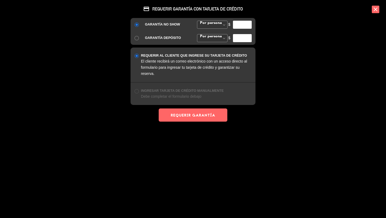
click at [242, 27] on input "number" at bounding box center [242, 25] width 19 height 8
type input "3"
type input "25000"
click at [205, 119] on button "REQUERIR GARANTÍA" at bounding box center [193, 114] width 69 height 13
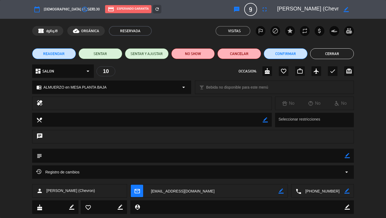
click at [328, 52] on button "Cerrar" at bounding box center [332, 53] width 44 height 11
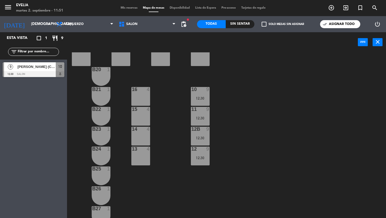
click at [126, 9] on span "Mis reservas" at bounding box center [129, 7] width 22 height 3
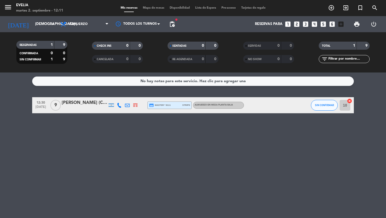
click at [159, 106] on span "credit_card master * 8111" at bounding box center [160, 105] width 22 height 5
click at [155, 119] on div "No hay notas para este servicio. Haz clic para agregar una 12:30 [DATE] 9 [PERS…" at bounding box center [193, 144] width 386 height 145
click at [48, 25] on input "[DEMOGRAPHIC_DATA] [DATE]" at bounding box center [55, 24] width 47 height 10
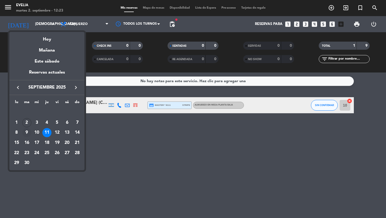
click at [27, 132] on div "9" at bounding box center [26, 132] width 9 height 9
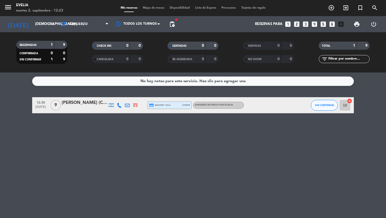
type input "[DATE] sep."
drag, startPoint x: 99, startPoint y: 28, endPoint x: 97, endPoint y: 35, distance: 7.7
click at [99, 28] on span "Almuerzo" at bounding box center [85, 24] width 54 height 12
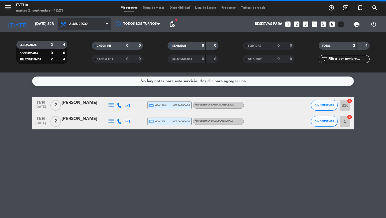
drag, startPoint x: 92, startPoint y: 27, endPoint x: 92, endPoint y: 32, distance: 4.6
click at [92, 27] on span "Almuerzo" at bounding box center [85, 24] width 54 height 12
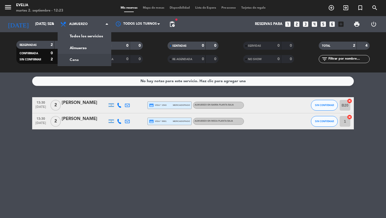
click at [85, 58] on div "menu [PERSON_NAME] 2. septiembre - 12:23 Mis reservas Mapa de mesas Disponibili…" at bounding box center [193, 36] width 386 height 72
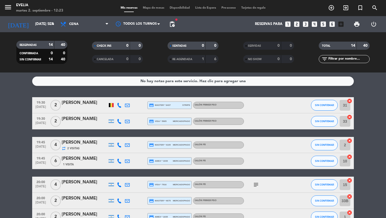
click at [175, 8] on span "Disponibilidad" at bounding box center [179, 7] width 25 height 3
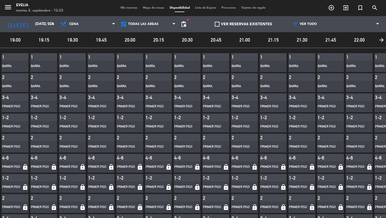
click at [155, 8] on span "Mapa de mesas" at bounding box center [153, 7] width 27 height 3
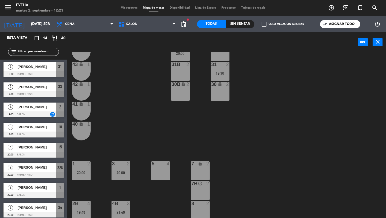
scroll to position [29, 0]
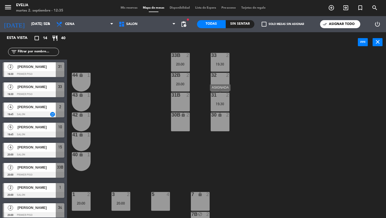
click at [219, 104] on div "19:30" at bounding box center [220, 104] width 19 height 4
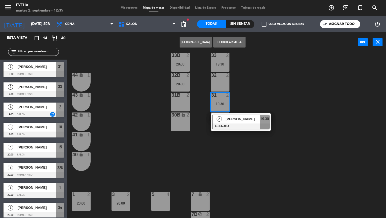
click at [200, 110] on div "34 2 20:00 33B 2 20:00 33 2 19:30 44 lock 1 32B 2 20:00 32 2 43 lock 1 31B 2 31…" at bounding box center [228, 134] width 315 height 165
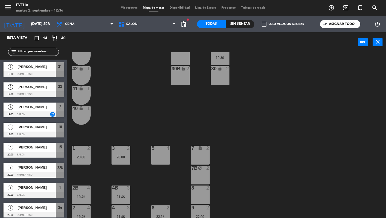
scroll to position [6, 0]
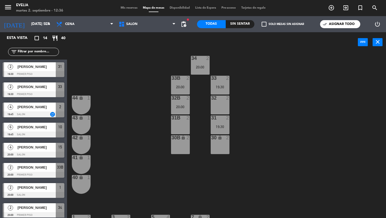
click at [212, 108] on div "32 2" at bounding box center [220, 104] width 19 height 19
click at [227, 39] on button "Bloquear Mesa" at bounding box center [229, 42] width 32 height 11
click at [222, 101] on div "32 block 2" at bounding box center [220, 104] width 19 height 19
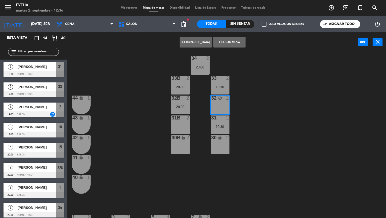
click at [229, 43] on button "Liberar Mesa" at bounding box center [229, 42] width 32 height 11
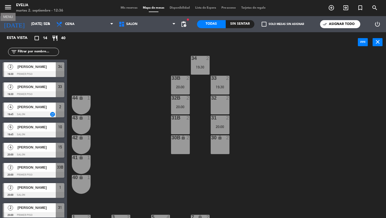
click at [7, 6] on icon "menu" at bounding box center [8, 7] width 8 height 8
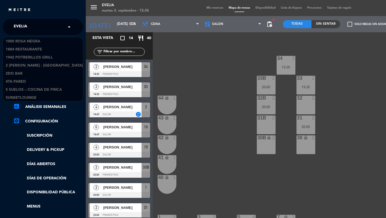
click at [29, 31] on div "× [PERSON_NAME]" at bounding box center [24, 26] width 24 height 11
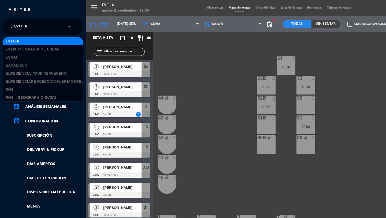
scroll to position [0, 0]
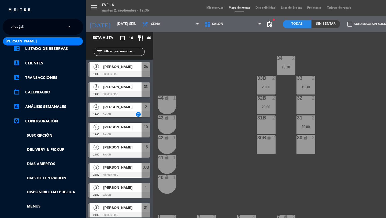
type input "[PERSON_NAME]"
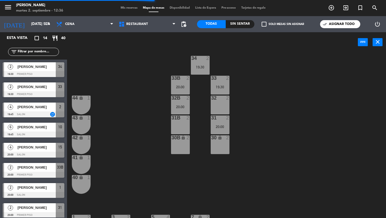
click at [121, 10] on div "Mis reservas Mapa de mesas Disponibilidad Lista de Espera Pre-acceso Tarjetas d…" at bounding box center [193, 8] width 150 height 5
click at [122, 8] on span "Mis reservas" at bounding box center [129, 7] width 22 height 3
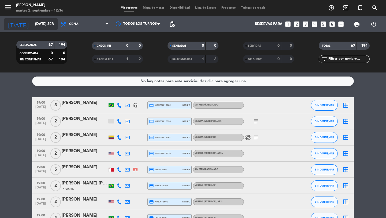
click at [48, 25] on input "[DATE] sep." at bounding box center [55, 24] width 47 height 10
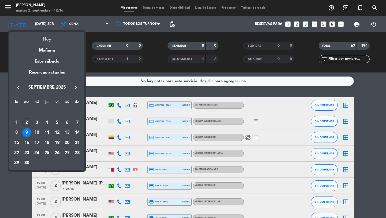
click at [48, 39] on div "Hoy" at bounding box center [46, 37] width 75 height 11
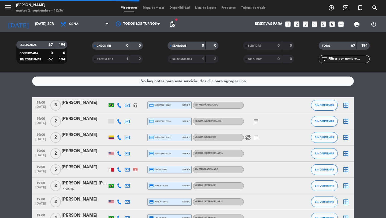
click at [51, 30] on div "[DATE] [DATE] sep. arrow_drop_down" at bounding box center [31, 24] width 54 height 16
click at [53, 22] on icon "arrow_drop_down" at bounding box center [53, 24] width 6 height 6
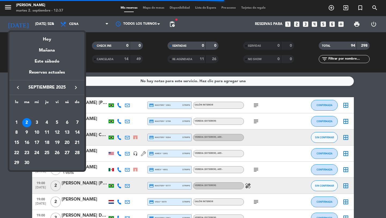
click at [67, 142] on div "20" at bounding box center [66, 142] width 9 height 9
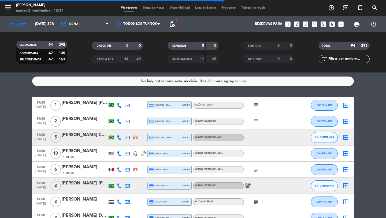
type input "sáb. [DATE]"
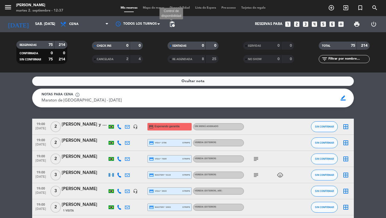
click at [171, 23] on span "pending_actions" at bounding box center [172, 24] width 6 height 6
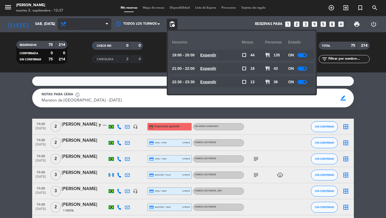
click at [82, 25] on span "Cena" at bounding box center [85, 24] width 54 height 12
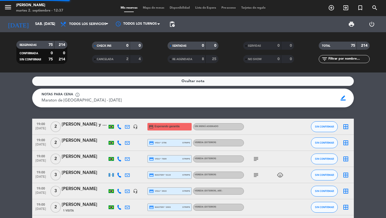
click at [82, 37] on div "menu [PERSON_NAME] 2. septiembre - 12:37 Mis reservas Mapa de mesas Disponibili…" at bounding box center [193, 36] width 386 height 72
click at [169, 25] on span "pending_actions" at bounding box center [172, 24] width 6 height 6
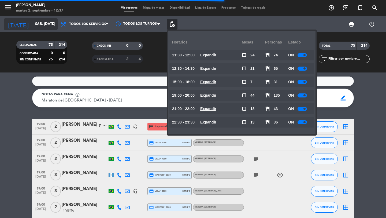
click at [44, 24] on input "sáb. [DATE]" at bounding box center [55, 24] width 47 height 10
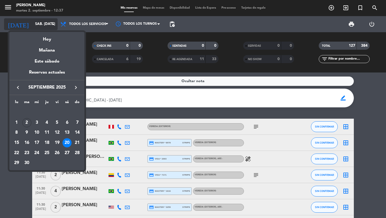
click at [44, 24] on div at bounding box center [193, 109] width 386 height 218
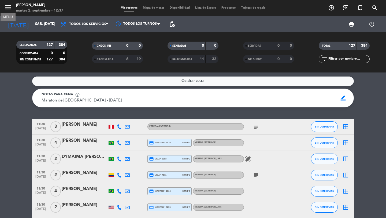
click at [8, 5] on icon "menu" at bounding box center [8, 7] width 8 height 8
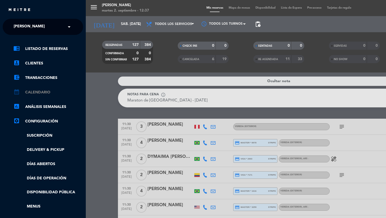
click at [43, 92] on link "calendar_month Calendario" at bounding box center [48, 92] width 70 height 6
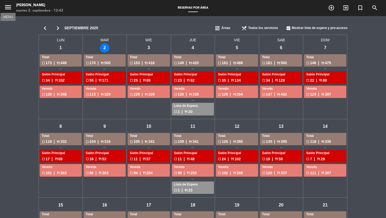
click at [10, 8] on icon "menu" at bounding box center [8, 7] width 8 height 8
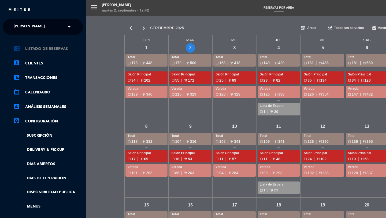
click at [40, 48] on link "chrome_reader_mode Listado de Reservas" at bounding box center [48, 49] width 70 height 6
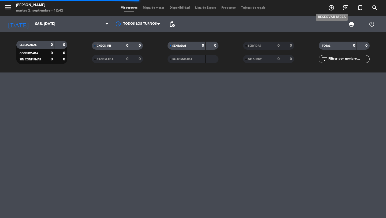
click at [331, 7] on icon "add_circle_outline" at bounding box center [331, 8] width 6 height 6
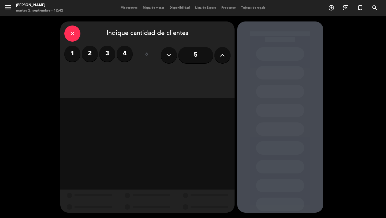
click at [224, 49] on button at bounding box center [222, 55] width 16 height 16
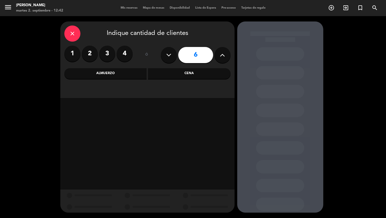
click at [224, 49] on button at bounding box center [222, 55] width 16 height 16
type input "9"
click at [137, 77] on div "Almuerzo" at bounding box center [105, 73] width 83 height 11
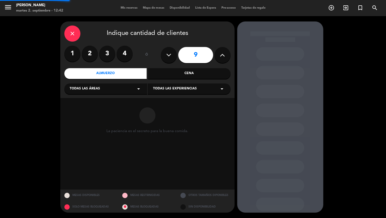
click at [129, 87] on div "Todas las áreas arrow_drop_down" at bounding box center [105, 88] width 83 height 11
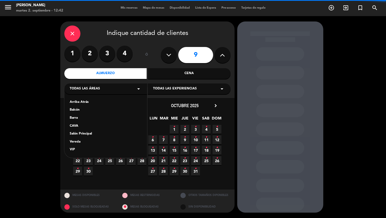
drag, startPoint x: 98, startPoint y: 141, endPoint x: 100, endPoint y: 136, distance: 5.0
click at [100, 137] on div "Arriba Atrás Balcón Barra CAVA Salón Principal Vereda VIP" at bounding box center [105, 122] width 83 height 70
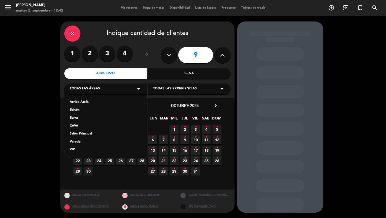
click at [100, 136] on div "Salón Principal" at bounding box center [106, 133] width 72 height 5
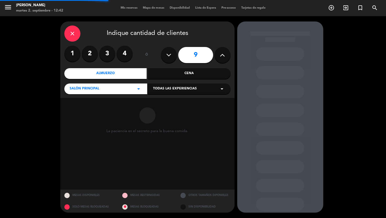
click at [172, 84] on div "Todas las experiencias arrow_drop_down" at bounding box center [189, 88] width 83 height 11
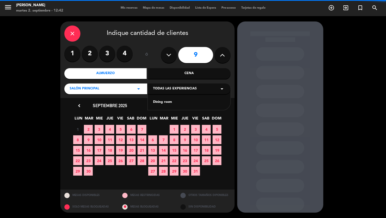
click at [167, 101] on div "Dining room" at bounding box center [189, 101] width 72 height 5
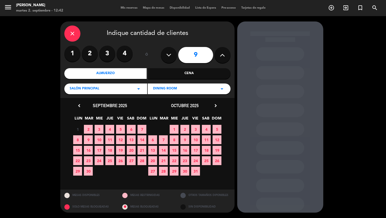
click at [110, 151] on span "18" at bounding box center [109, 149] width 9 height 9
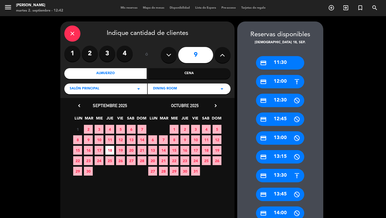
click at [279, 84] on div "credit_card 12:00" at bounding box center [280, 81] width 48 height 13
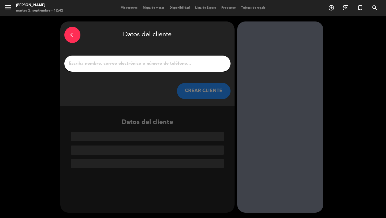
click at [212, 66] on input "1" at bounding box center [147, 64] width 158 height 8
paste input "5491134558612"
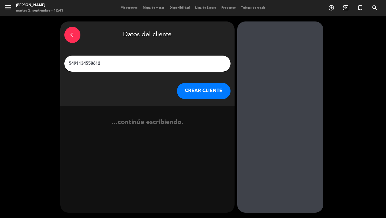
type input "5491134558612"
click at [213, 92] on button "CREAR CLIENTE" at bounding box center [204, 91] width 54 height 16
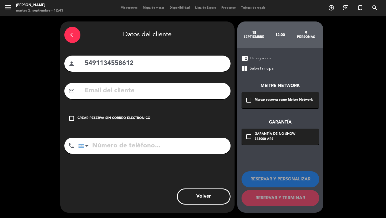
click at [258, 102] on div "Marcar reserva como Meitre Network" at bounding box center [283, 99] width 58 height 5
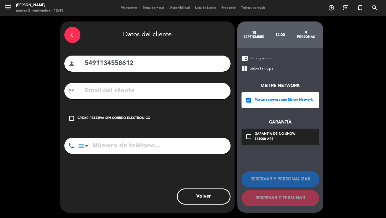
click at [258, 140] on div "315000 ARS" at bounding box center [274, 138] width 41 height 5
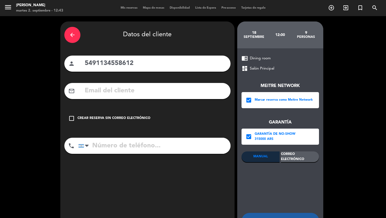
click at [282, 168] on div "MANUAL Correo Electrónico person credit_card calendar_today" at bounding box center [279, 176] width 77 height 50
click at [282, 167] on div "MANUAL Correo Electrónico person credit_card calendar_today" at bounding box center [279, 176] width 77 height 50
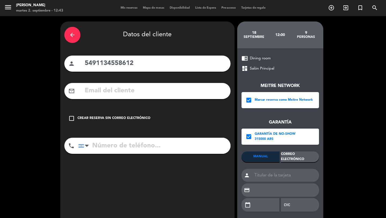
click at [291, 157] on div "Correo Electrónico" at bounding box center [300, 156] width 38 height 11
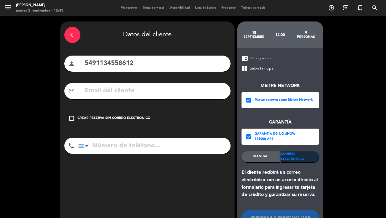
click at [124, 141] on input "tel" at bounding box center [154, 145] width 152 height 16
paste input "[PHONE_NUMBER]"
type input "[PHONE_NUMBER]"
click at [163, 65] on input "5491134558612" at bounding box center [155, 63] width 142 height 11
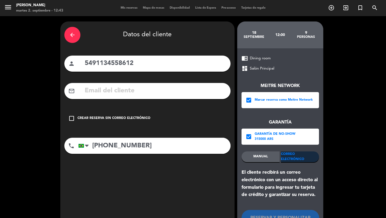
click at [163, 65] on input "5491134558612" at bounding box center [155, 63] width 142 height 11
paste input "fats Hype"
click at [150, 95] on input "text" at bounding box center [155, 90] width 142 height 11
click at [140, 65] on input "fats Hype" at bounding box center [155, 63] width 142 height 11
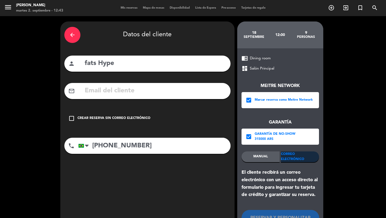
click at [140, 65] on input "fats Hype" at bounding box center [155, 63] width 142 height 11
paste input "[PERSON_NAME] gontijo"
type input "[PERSON_NAME] gontijo"
click at [145, 91] on input "text" at bounding box center [155, 90] width 142 height 11
click at [197, 90] on input "text" at bounding box center [155, 90] width 142 height 11
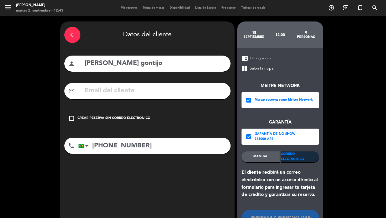
paste input "[EMAIL_ADDRESS][DOMAIN_NAME]"
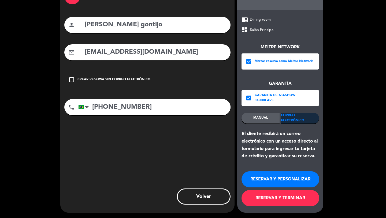
type input "[EMAIL_ADDRESS][DOMAIN_NAME]"
click at [265, 200] on button "RESERVAR Y TERMINAR" at bounding box center [280, 198] width 78 height 16
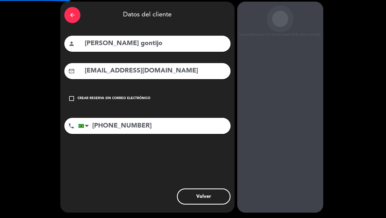
scroll to position [20, 0]
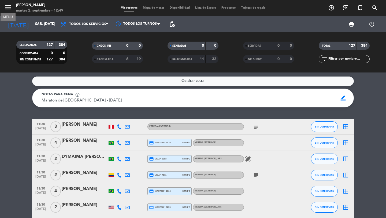
click at [8, 7] on icon "menu" at bounding box center [8, 7] width 8 height 8
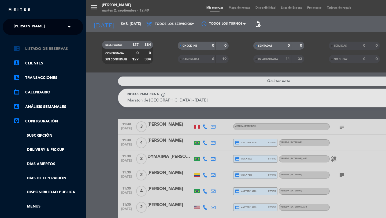
click at [47, 47] on link "chrome_reader_mode Listado de Reservas" at bounding box center [48, 49] width 70 height 6
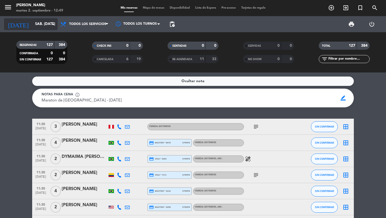
click at [35, 25] on input "sáb. [DATE]" at bounding box center [55, 24] width 47 height 10
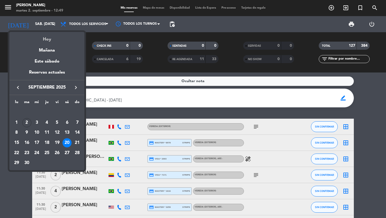
click at [41, 38] on div "Hoy" at bounding box center [46, 37] width 75 height 11
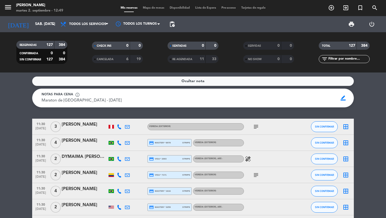
type input "[DATE] sep."
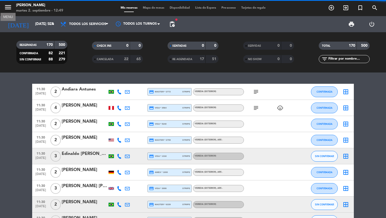
click at [8, 10] on icon "menu" at bounding box center [8, 7] width 8 height 8
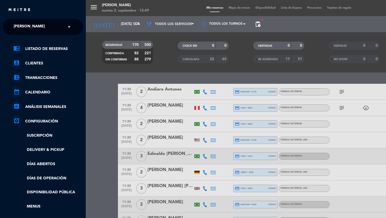
click at [37, 28] on div "× [PERSON_NAME]" at bounding box center [32, 26] width 41 height 11
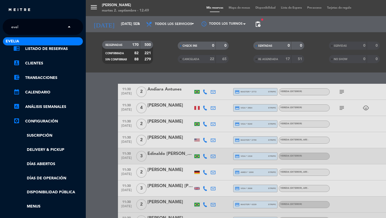
type input "eveli"
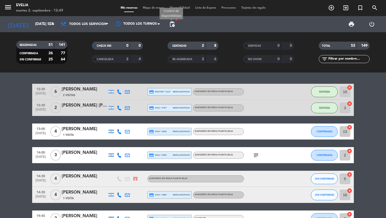
click at [171, 25] on span "pending_actions" at bounding box center [172, 24] width 6 height 6
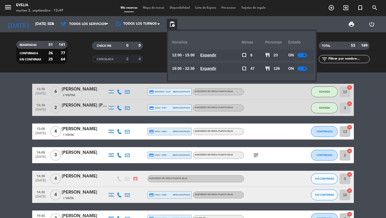
click at [171, 25] on span "pending_actions" at bounding box center [172, 24] width 6 height 6
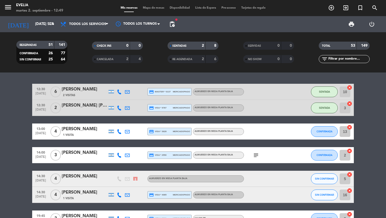
click at [77, 180] on div at bounding box center [85, 182] width 46 height 4
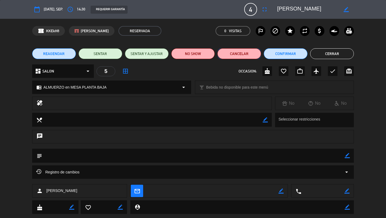
click at [244, 51] on button "Cancelar" at bounding box center [239, 53] width 44 height 11
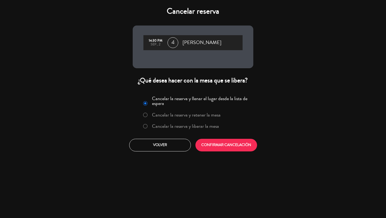
click at [179, 127] on label "Cancelar la reserva y liberar la mesa" at bounding box center [185, 125] width 67 height 5
click at [208, 135] on div "Cancelar la reserva y llenar el lugar desde la lista de espera Cancelar la rese…" at bounding box center [193, 122] width 129 height 65
click at [208, 144] on button "CONFIRMAR CANCELACIÓN" at bounding box center [226, 144] width 62 height 13
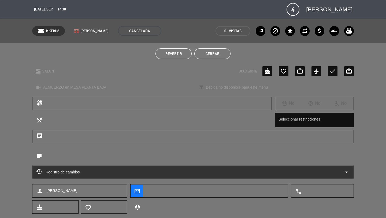
click at [214, 54] on button "Cerrar" at bounding box center [212, 53] width 36 height 11
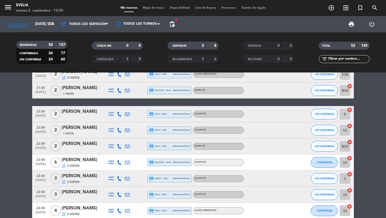
scroll to position [706, 0]
